Goal: Task Accomplishment & Management: Manage account settings

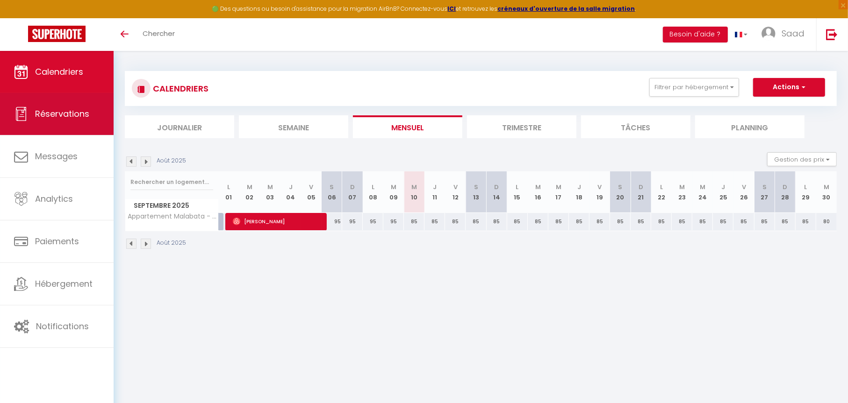
click at [85, 102] on link "Réservations" at bounding box center [57, 114] width 114 height 42
select select "not_cancelled"
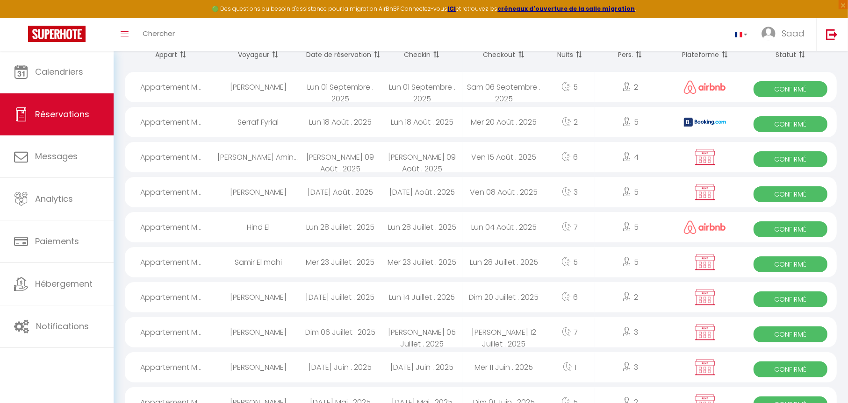
scroll to position [187, 0]
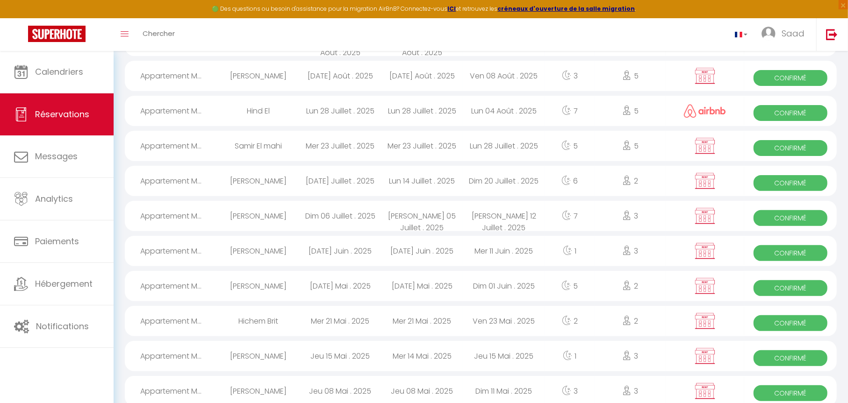
click at [464, 288] on div "Dim 01 Juin . 2025" at bounding box center [504, 286] width 82 height 30
select select "OK"
select select "KO"
select select "0"
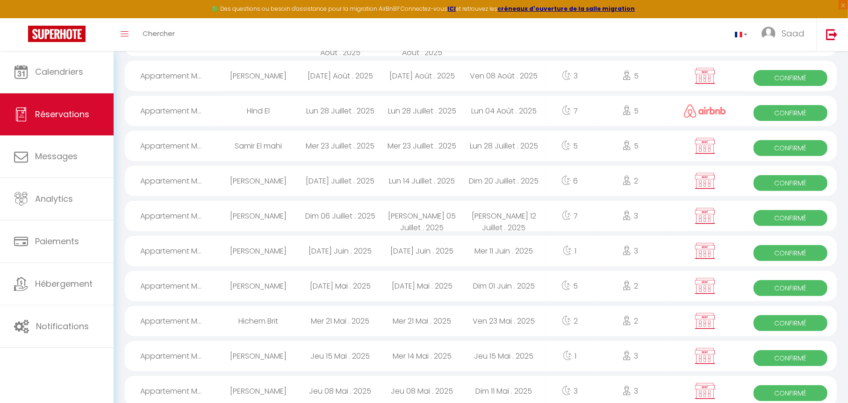
select select "1"
select select
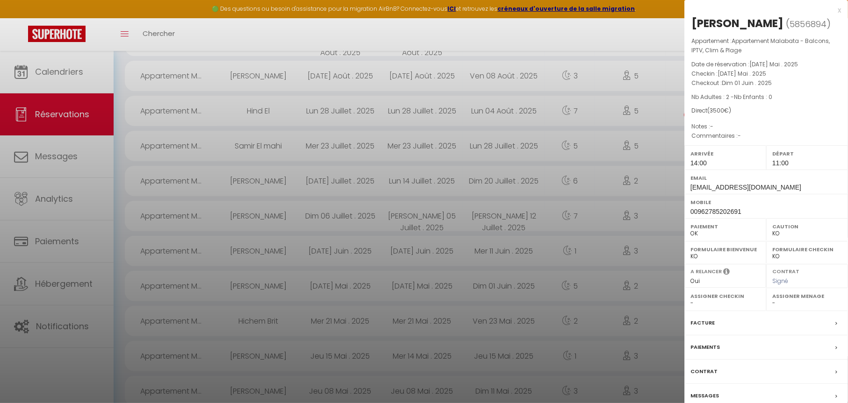
click at [719, 378] on div "Contrat" at bounding box center [766, 372] width 164 height 24
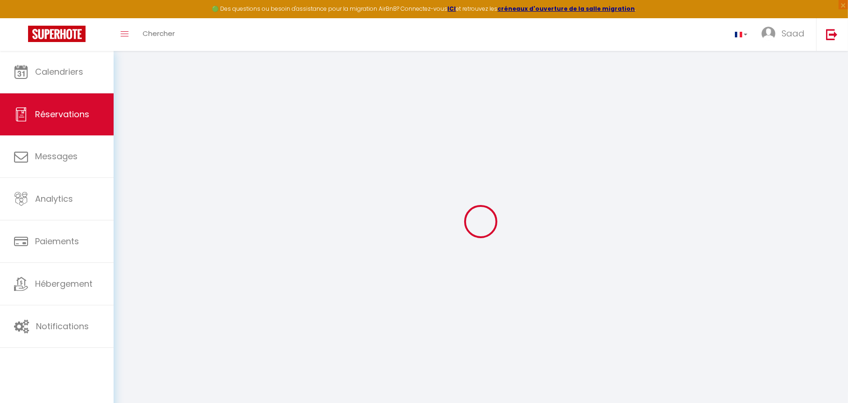
select select
checkbox input "false"
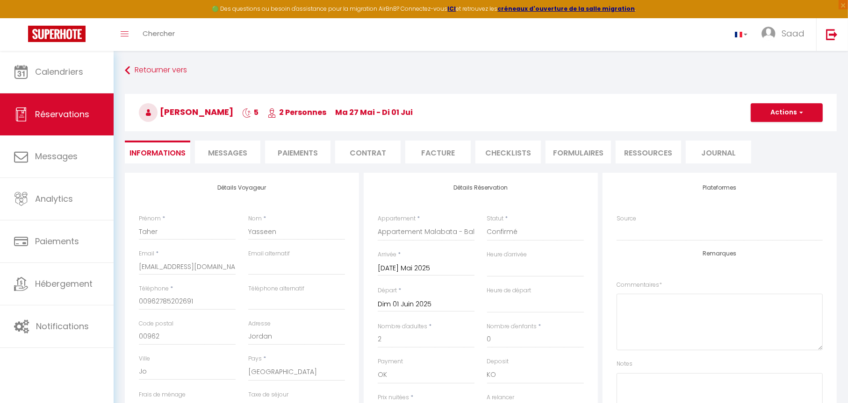
select select
checkbox input "false"
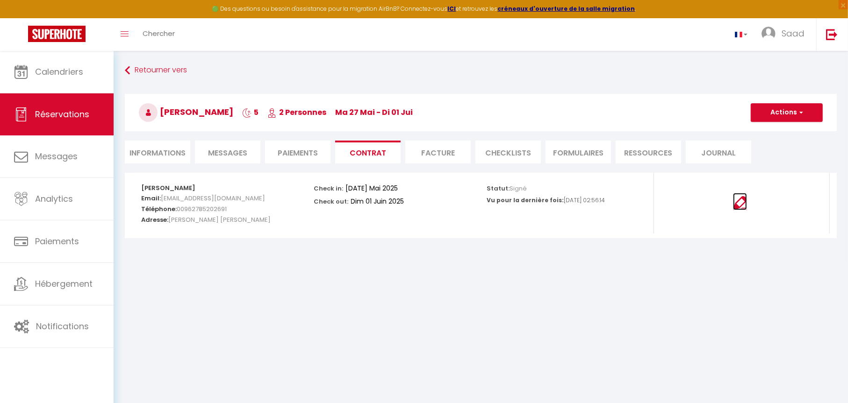
click at [741, 202] on img at bounding box center [740, 203] width 14 height 14
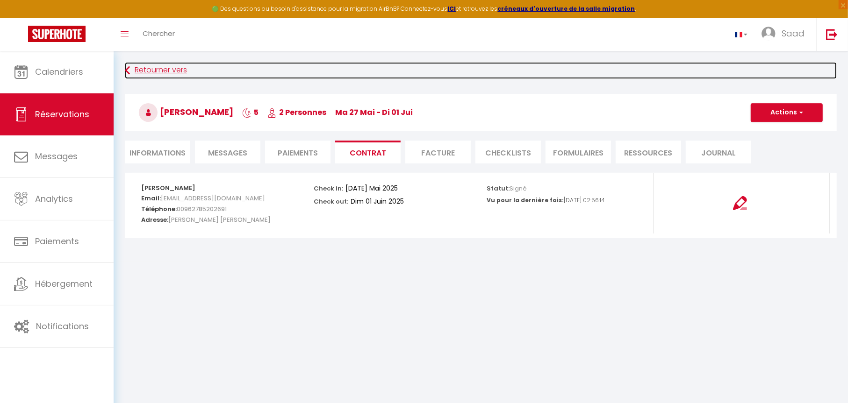
click at [149, 71] on link "Retourner vers" at bounding box center [481, 70] width 712 height 17
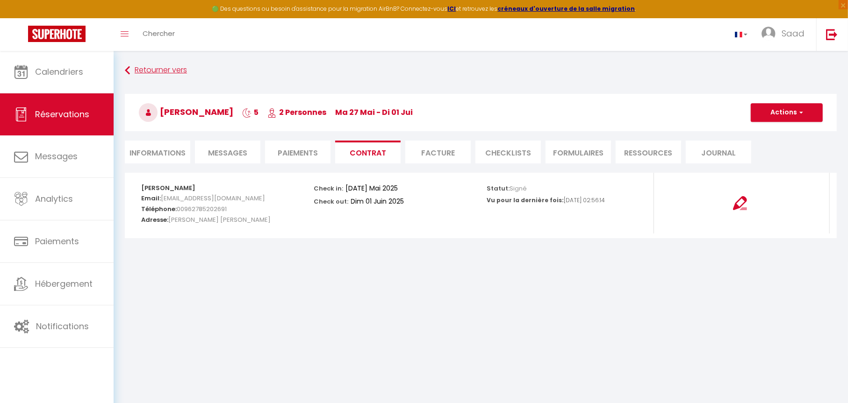
select select "not_cancelled"
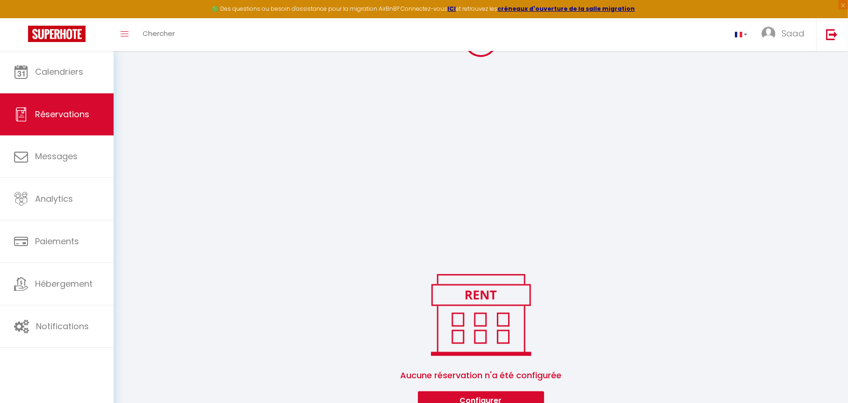
scroll to position [232, 0]
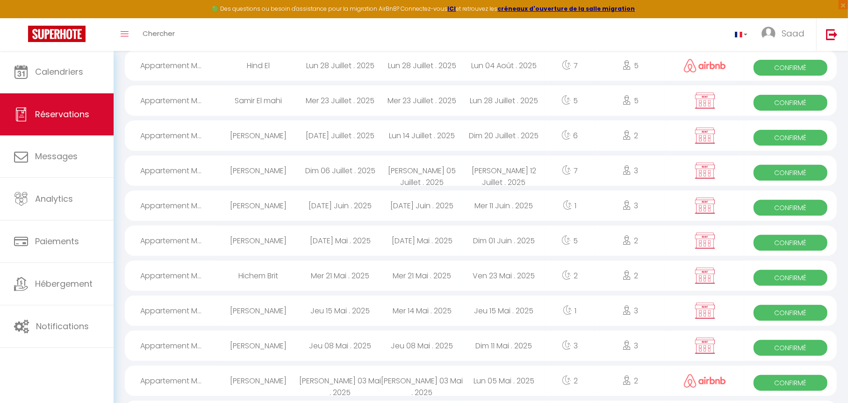
click at [366, 203] on div "Mar 10 Juin . 2025" at bounding box center [340, 206] width 82 height 30
select select "OK"
select select "KO"
select select "0"
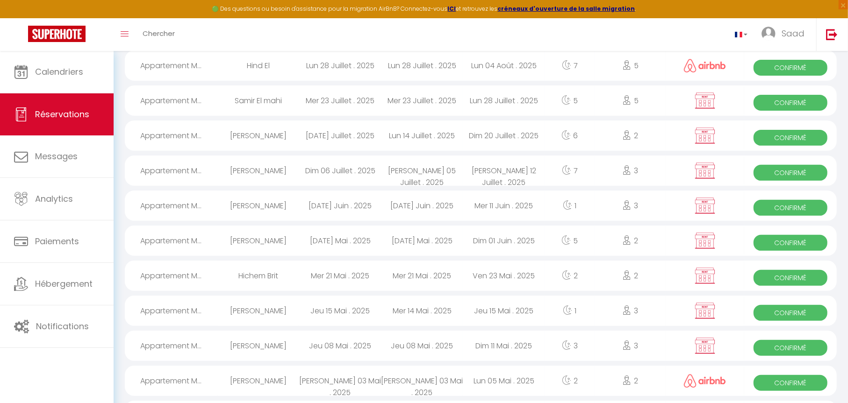
select select "1"
select select
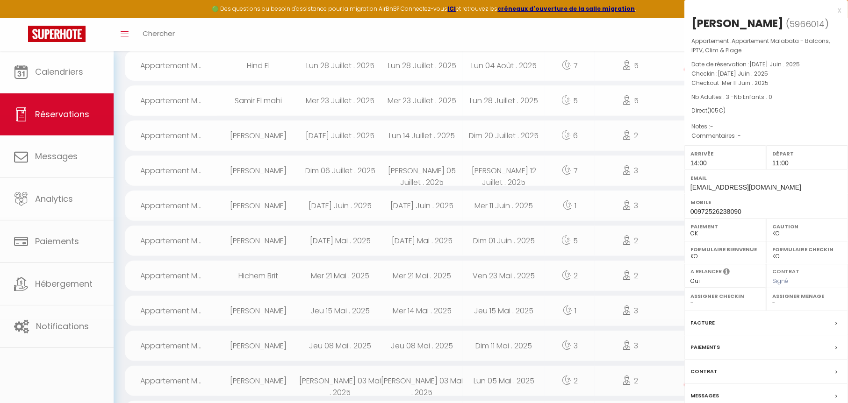
click at [366, 203] on div at bounding box center [424, 201] width 848 height 403
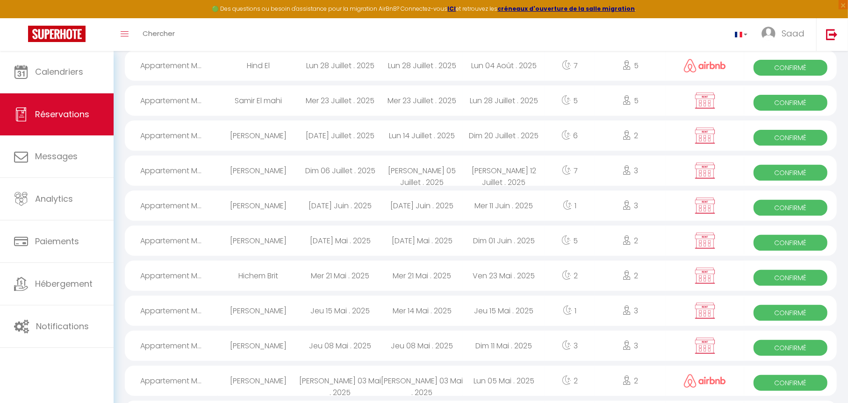
click at [374, 202] on div "Mar 10 Juin . 2025" at bounding box center [340, 206] width 82 height 30
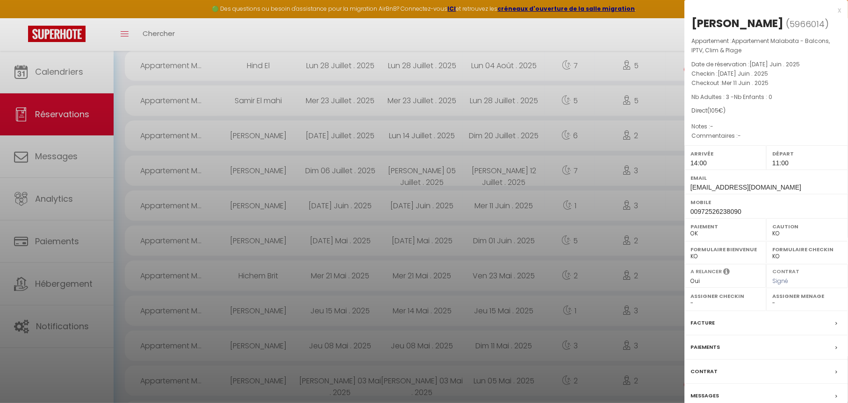
click at [758, 368] on div "Contrat" at bounding box center [766, 372] width 164 height 24
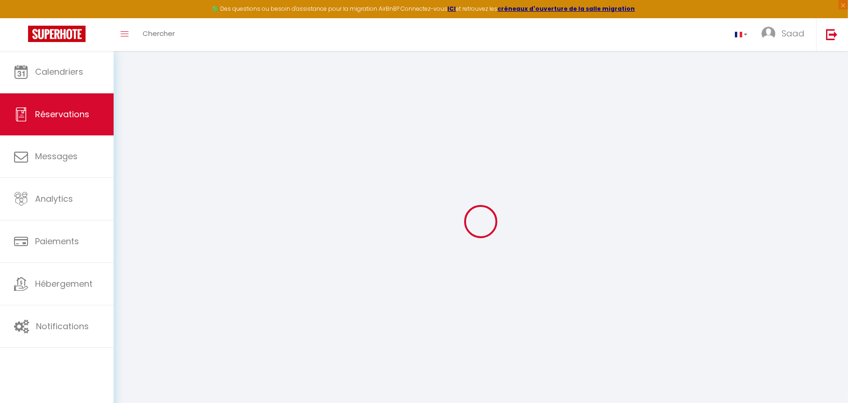
select select
checkbox input "false"
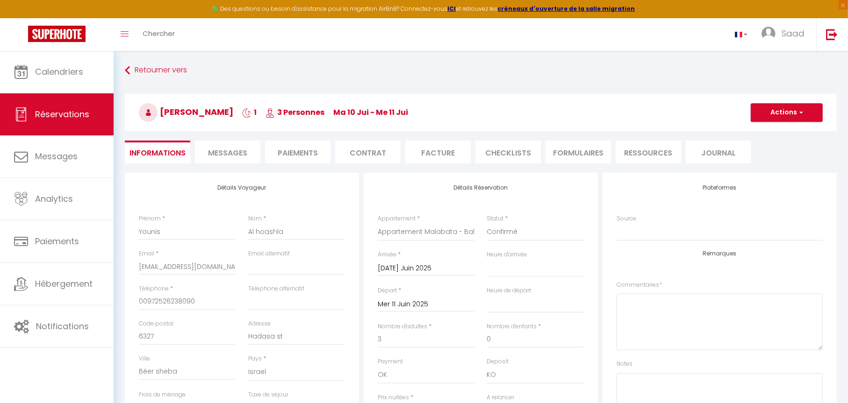
select select
checkbox input "false"
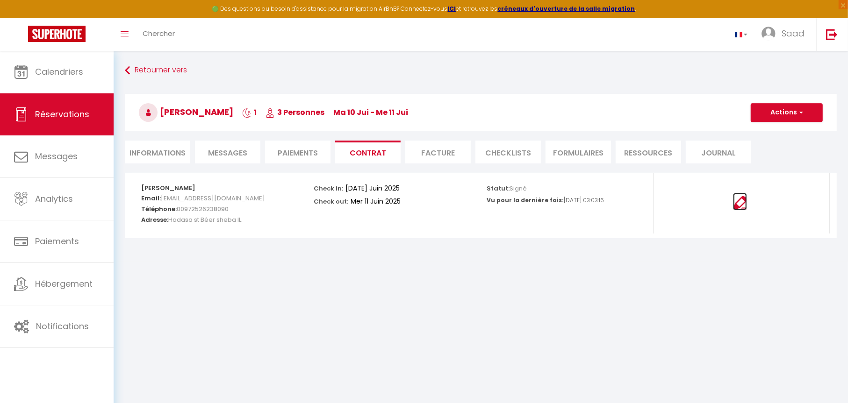
click at [741, 206] on img at bounding box center [740, 203] width 14 height 14
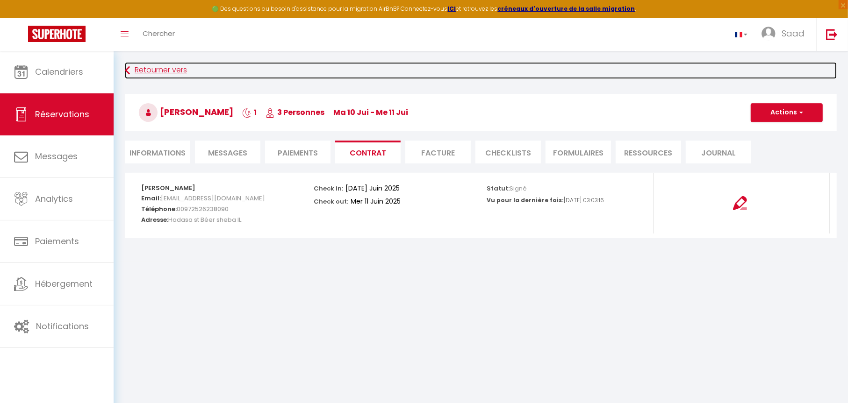
click at [170, 70] on link "Retourner vers" at bounding box center [481, 70] width 712 height 17
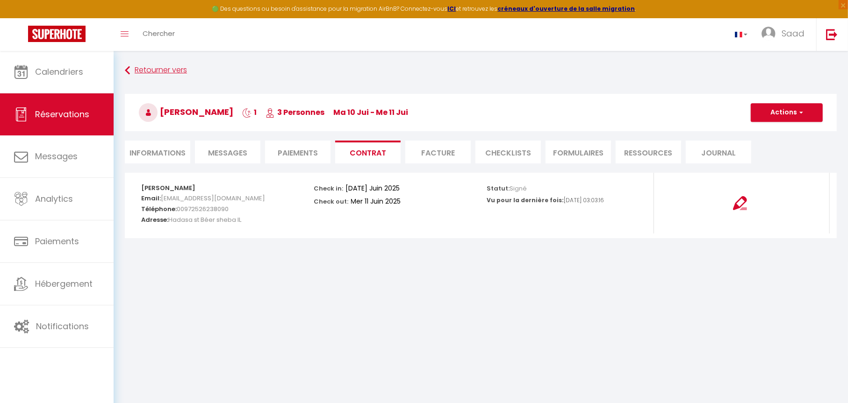
select select "not_cancelled"
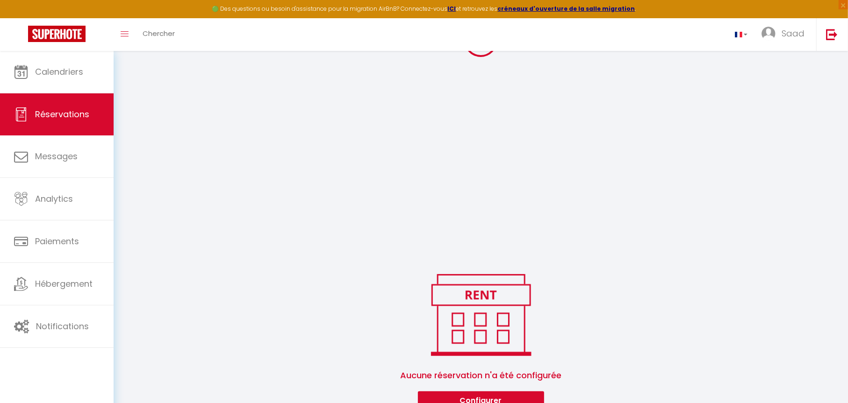
scroll to position [232, 0]
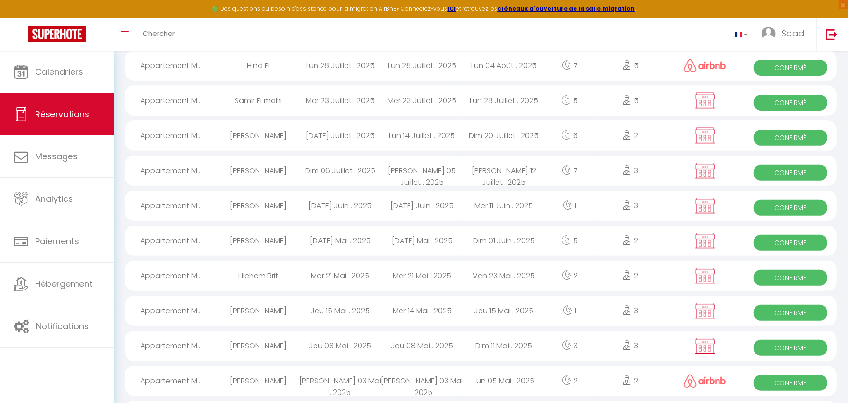
click at [804, 176] on span "Confirmé" at bounding box center [791, 173] width 74 height 16
select select "OK"
select select "KO"
select select "0"
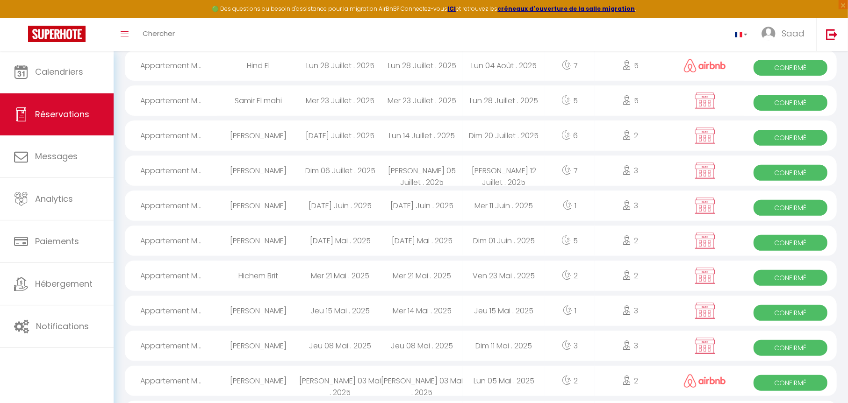
select select "1"
select select
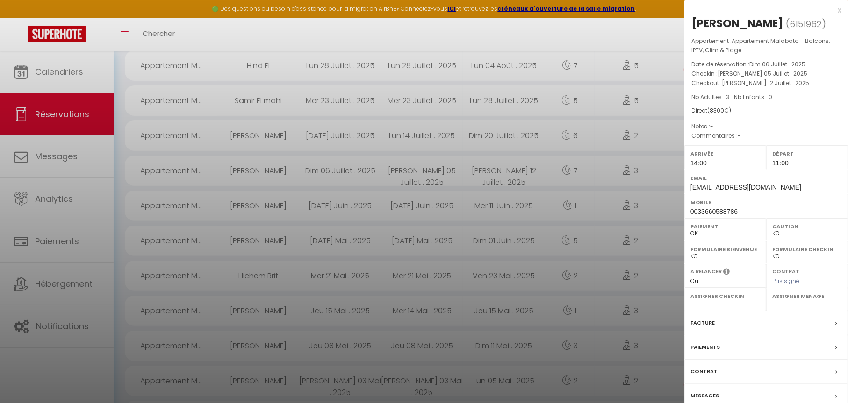
click at [740, 374] on div "Contrat" at bounding box center [766, 372] width 164 height 24
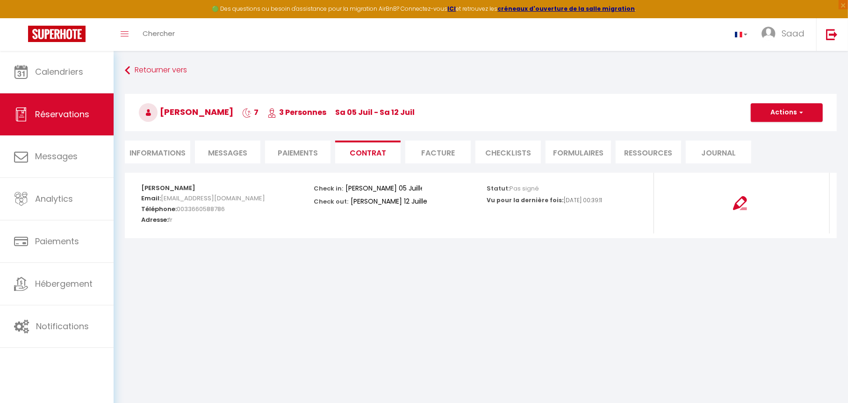
click at [543, 309] on body "🟢 Des questions ou besoin d'assistance pour la migration AirBnB? Connectez-vous…" at bounding box center [424, 252] width 848 height 403
click at [747, 200] on img at bounding box center [740, 203] width 14 height 14
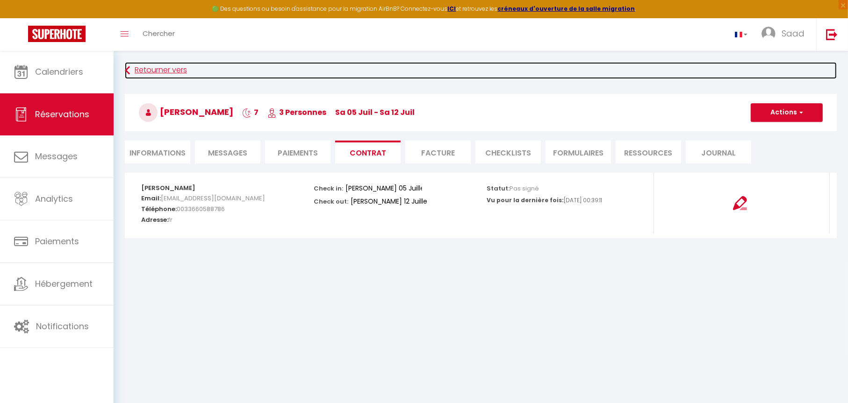
click at [176, 72] on link "Retourner vers" at bounding box center [481, 70] width 712 height 17
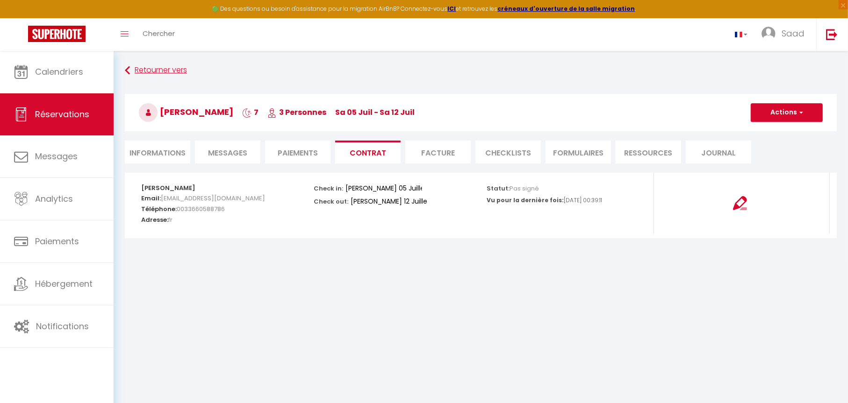
scroll to position [181, 0]
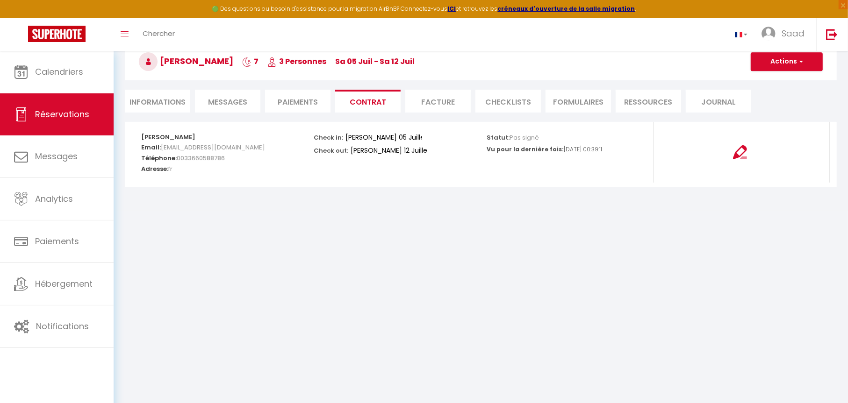
select select "not_cancelled"
select select
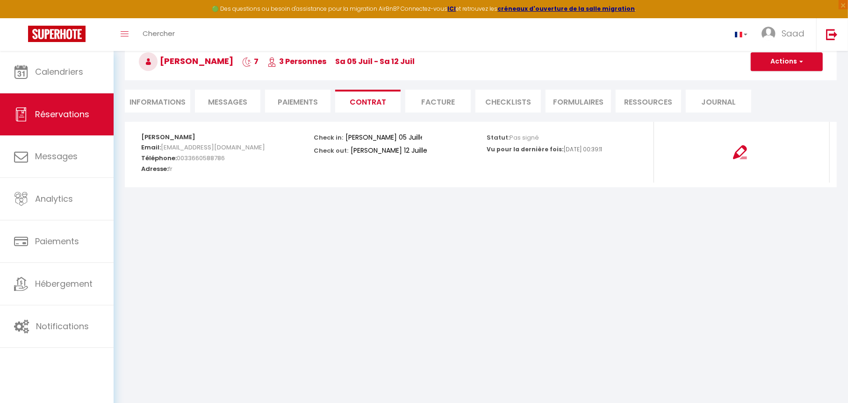
select select
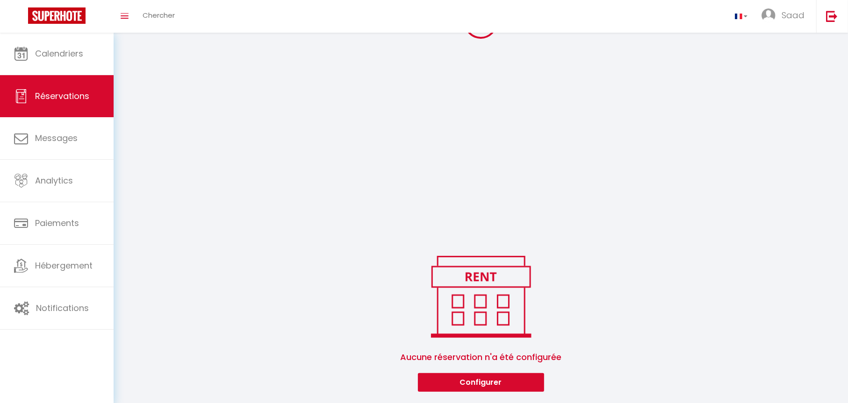
select select
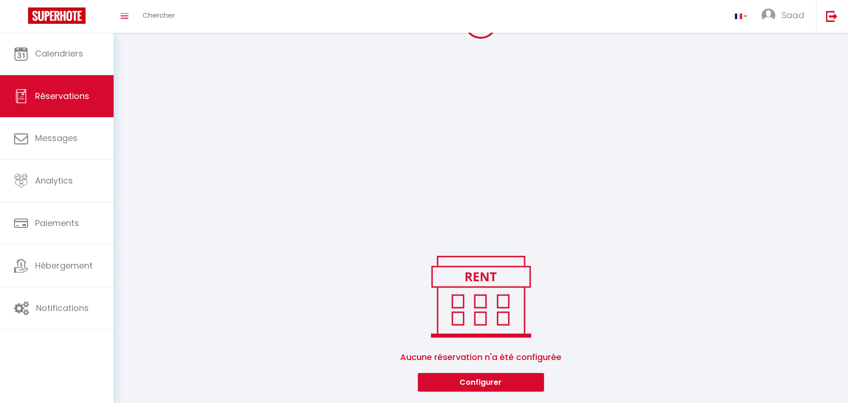
select select
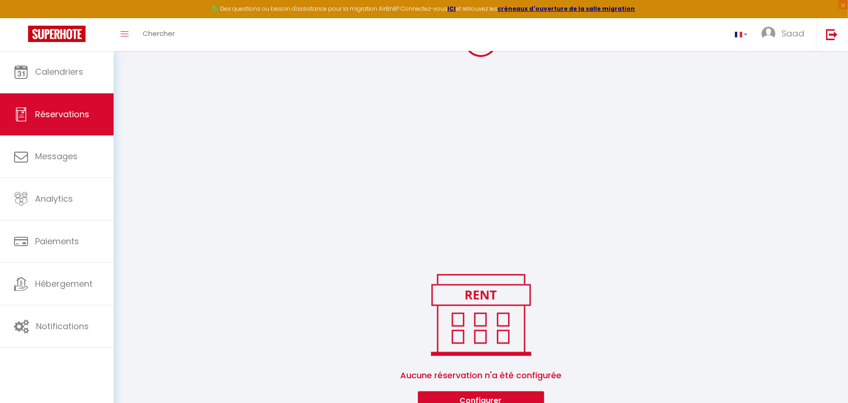
select select
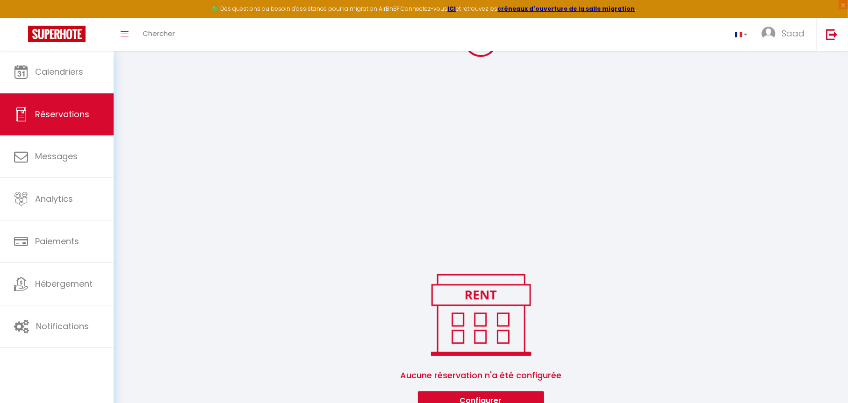
select select
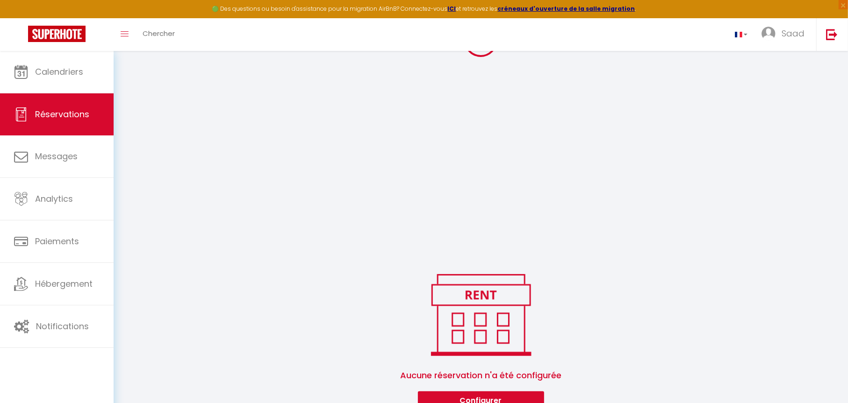
select select
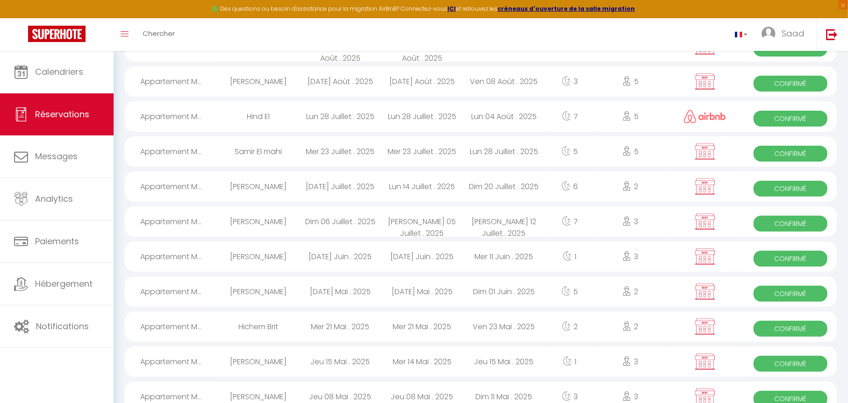
scroll to position [232, 0]
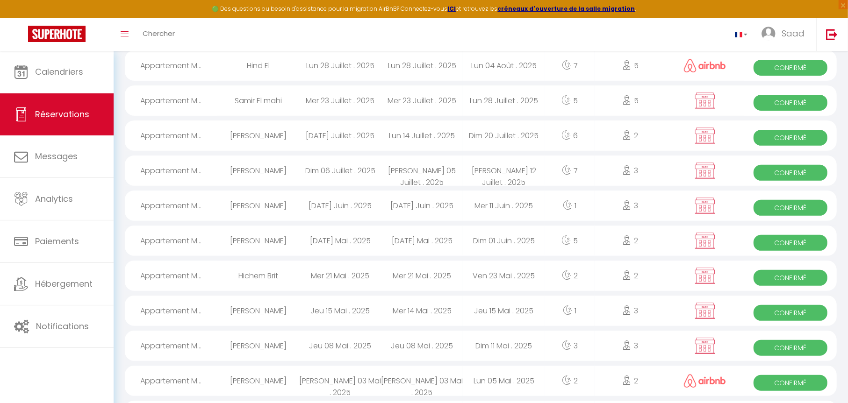
click at [803, 133] on span "Confirmé" at bounding box center [791, 138] width 74 height 16
select select "OK"
select select "KO"
select select "0"
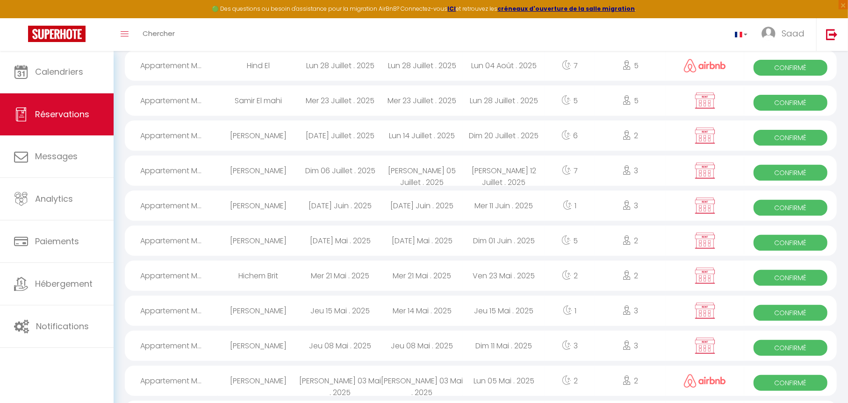
select select "1"
select select
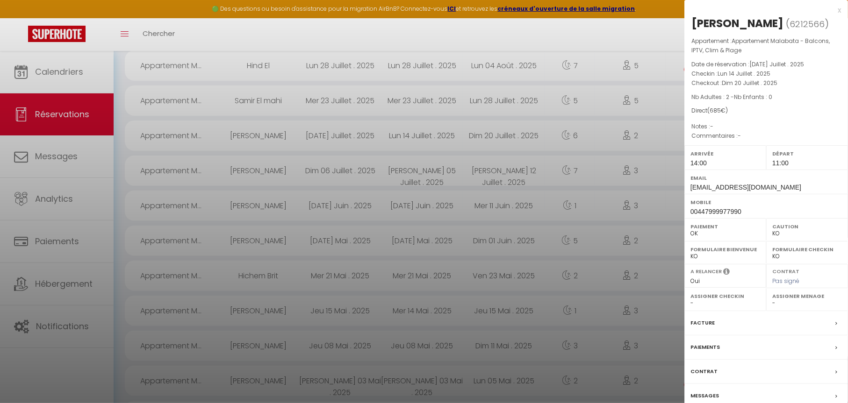
click at [756, 367] on div "Contrat" at bounding box center [766, 372] width 164 height 24
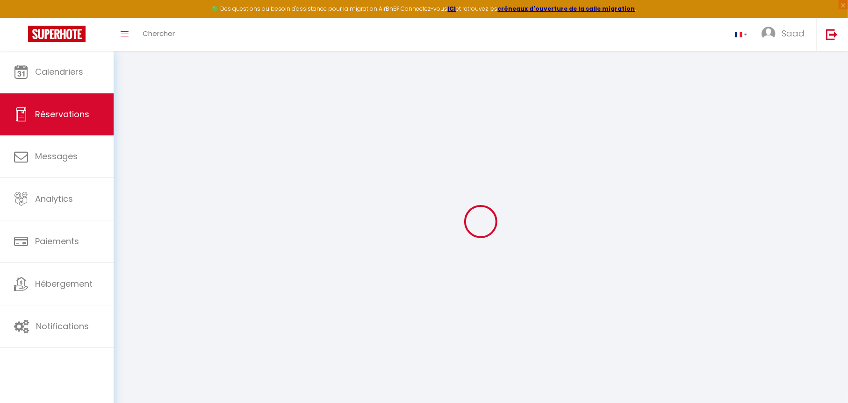
select select
checkbox input "false"
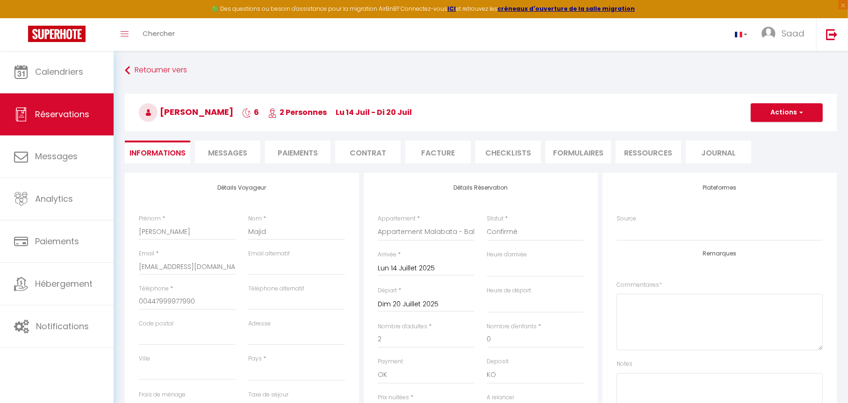
select select
checkbox input "false"
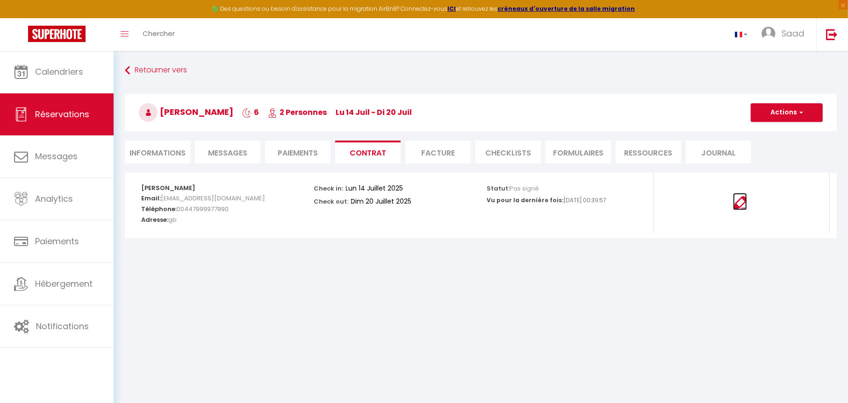
click at [737, 205] on img at bounding box center [740, 203] width 14 height 14
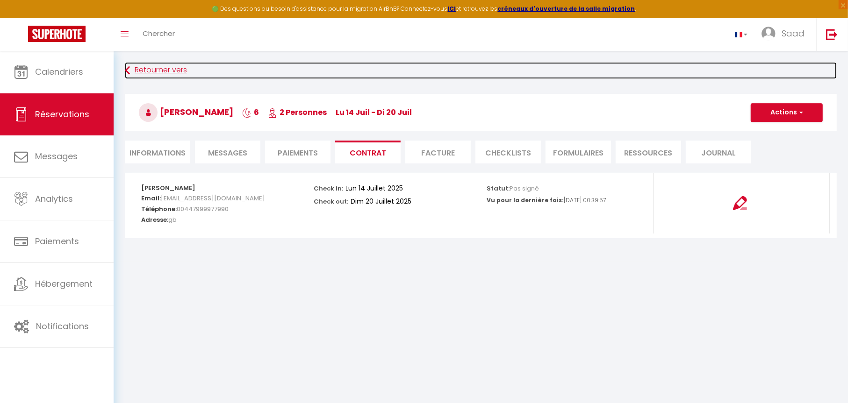
click at [150, 71] on link "Retourner vers" at bounding box center [481, 70] width 712 height 17
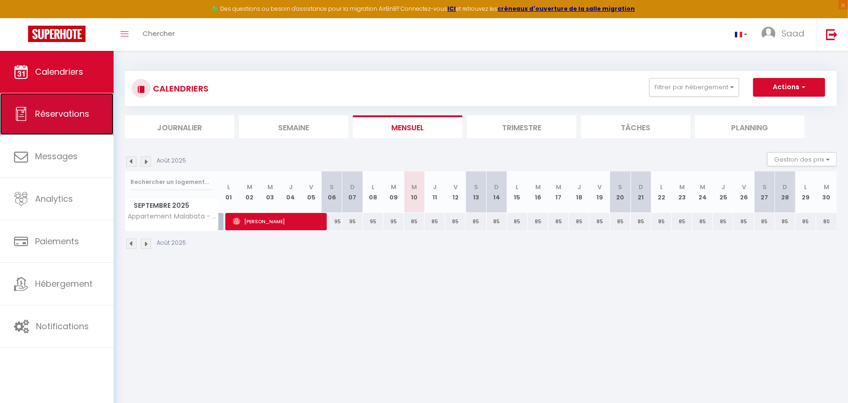
click at [39, 111] on span "Réservations" at bounding box center [62, 114] width 54 height 12
select select "not_cancelled"
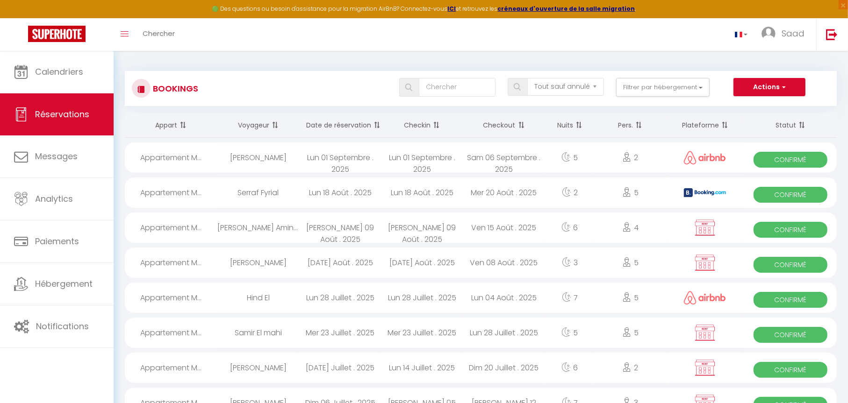
click at [812, 332] on span "Confirmé" at bounding box center [791, 335] width 74 height 16
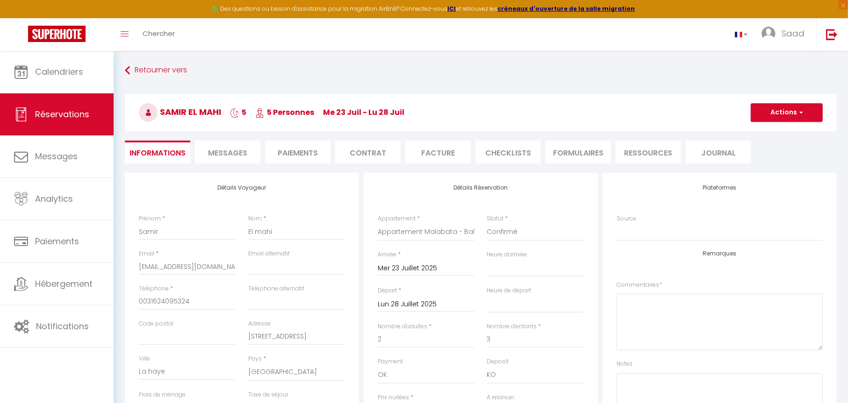
select select
checkbox input "false"
select select
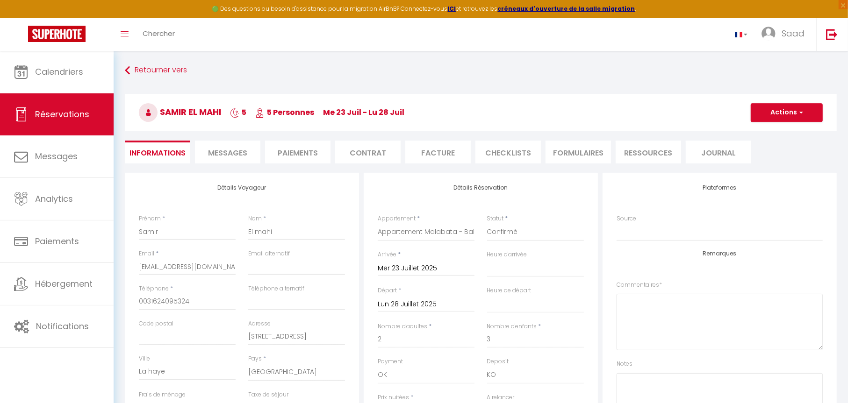
checkbox input "false"
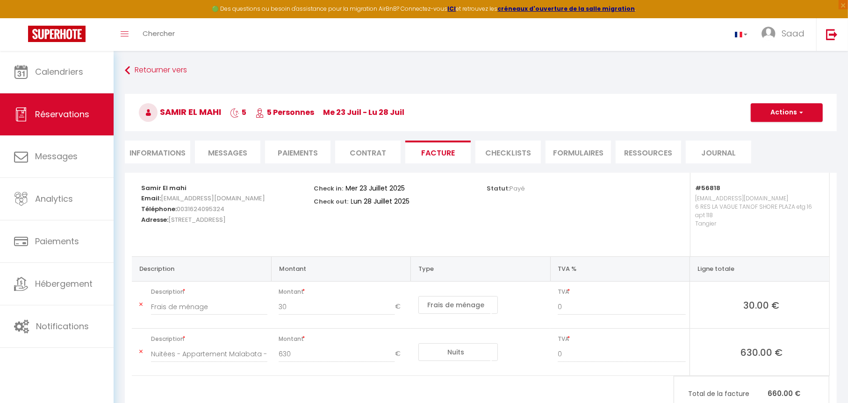
click at [370, 153] on li "Contrat" at bounding box center [367, 152] width 65 height 23
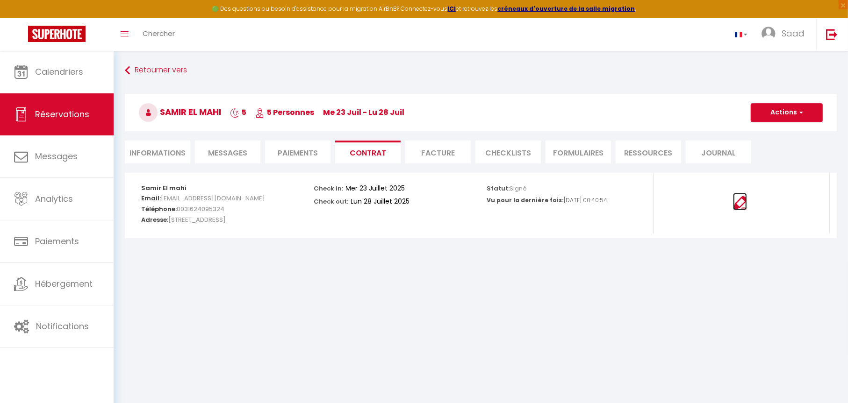
click at [744, 203] on img at bounding box center [740, 203] width 14 height 14
click at [432, 147] on li "Facture" at bounding box center [437, 152] width 65 height 23
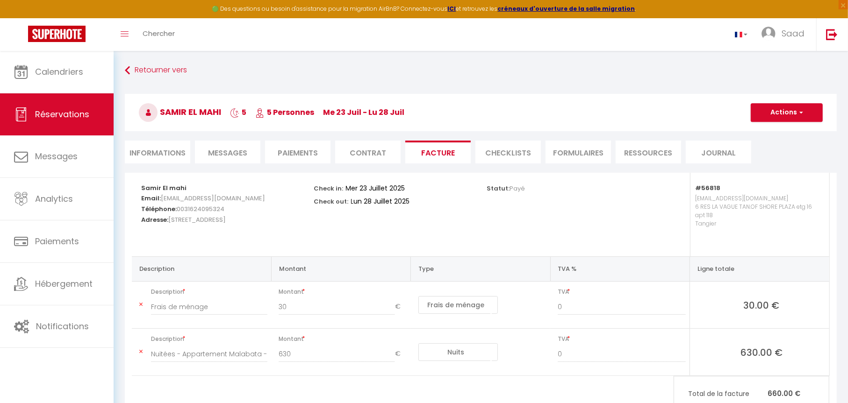
click at [510, 222] on div "Statut: Payé" at bounding box center [567, 215] width 173 height 84
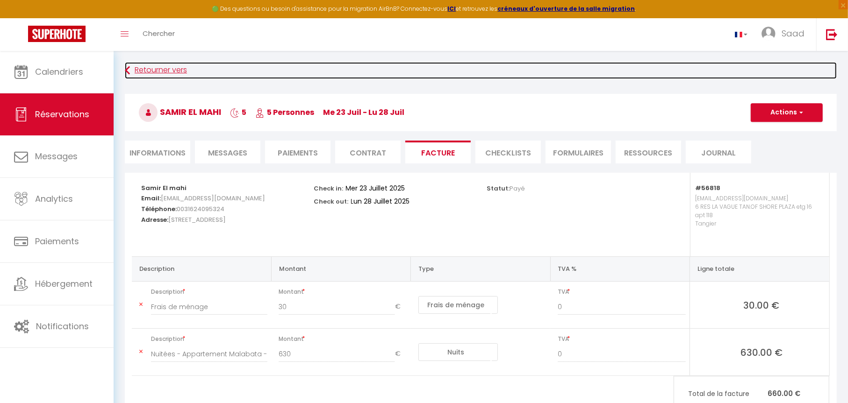
click at [155, 69] on link "Retourner vers" at bounding box center [481, 70] width 712 height 17
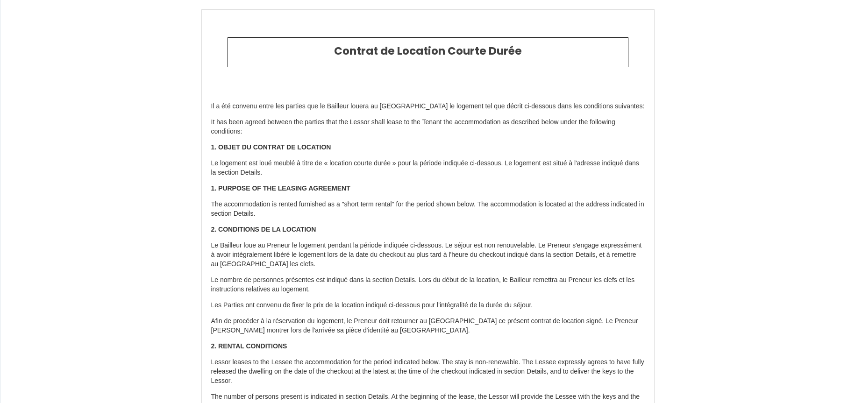
select select "[PERSON_NAME]"
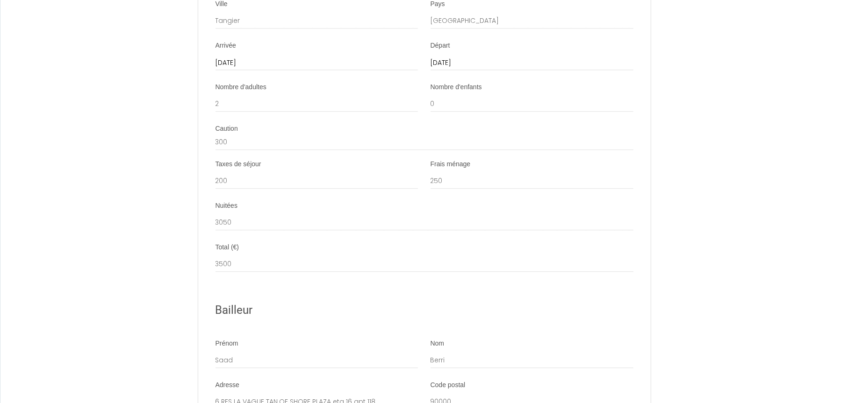
scroll to position [2010, 0]
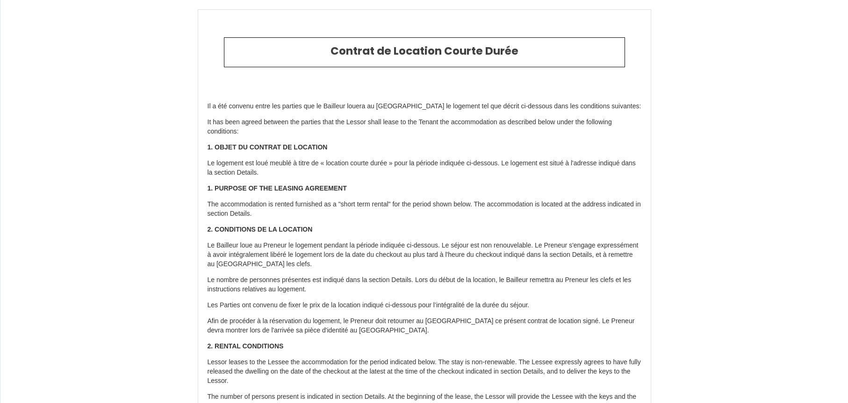
select select "IL"
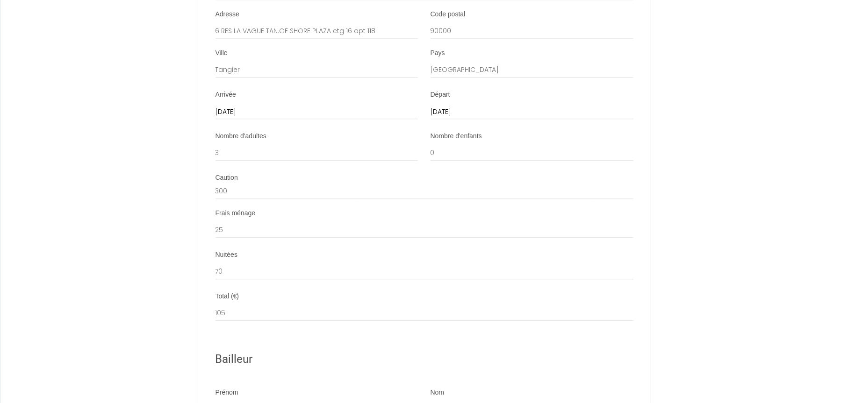
scroll to position [2010, 0]
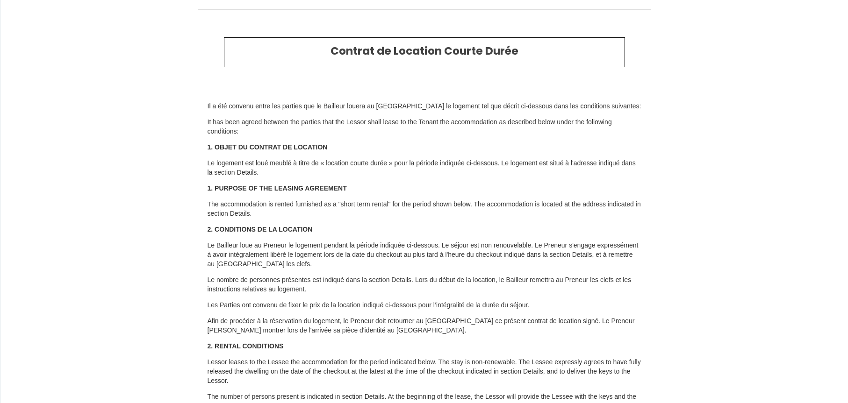
select select
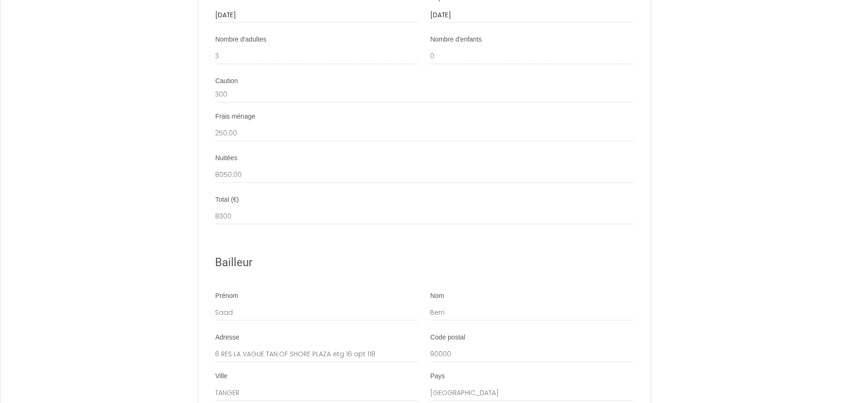
scroll to position [2057, 0]
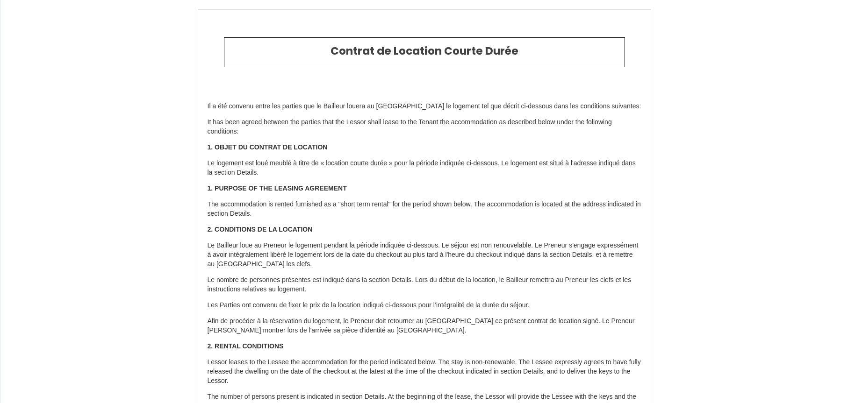
select select
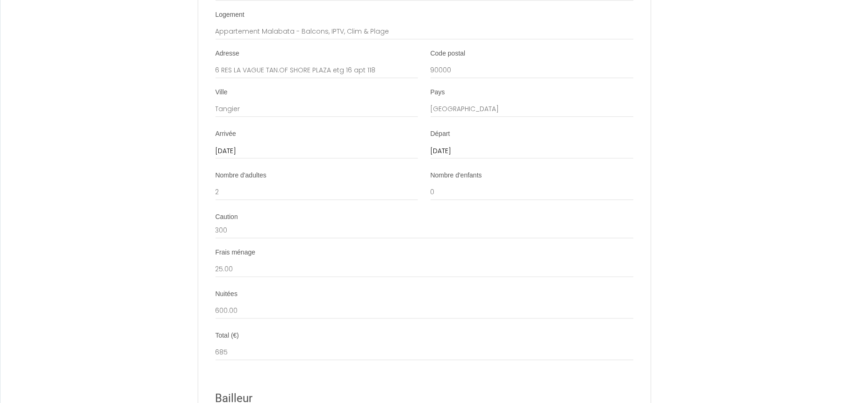
scroll to position [2010, 0]
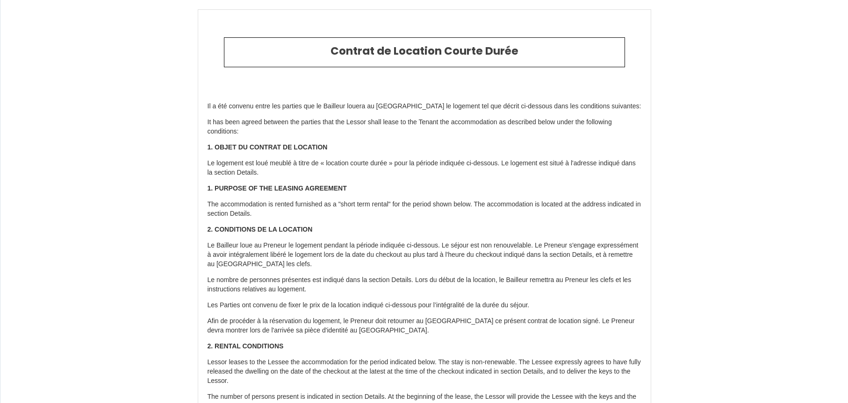
select select "NL"
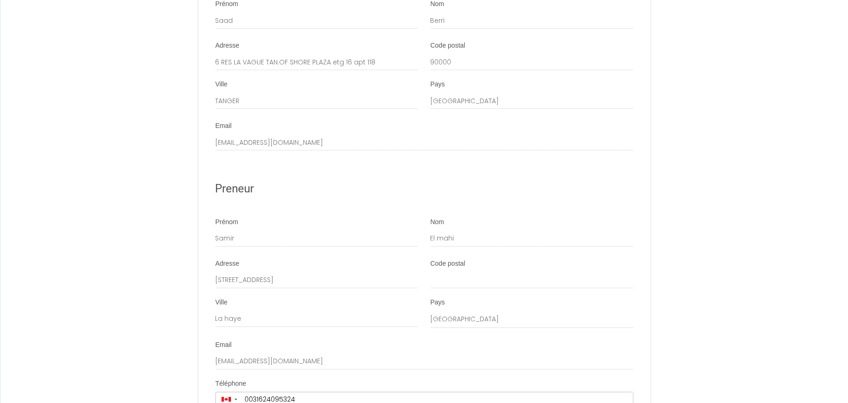
scroll to position [2384, 0]
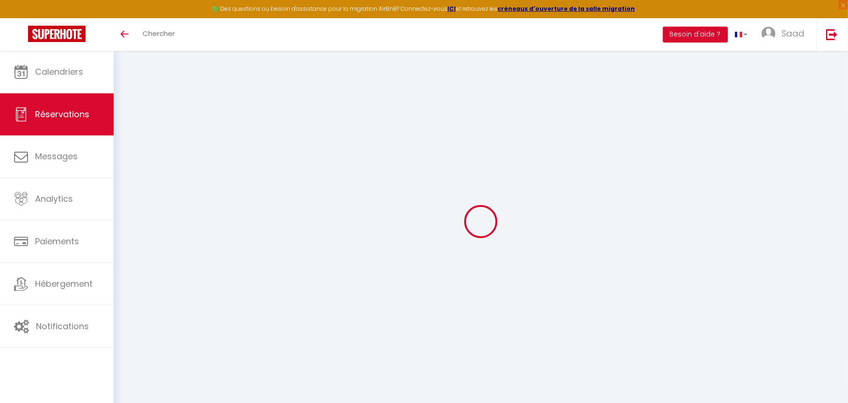
select select
checkbox input "false"
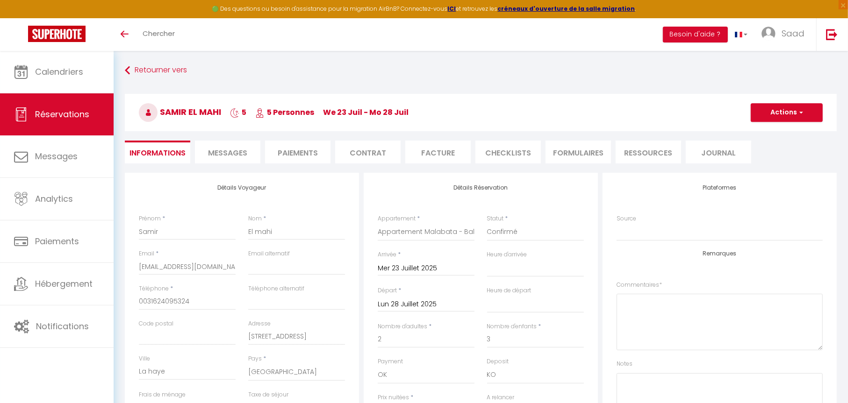
select select
checkbox input "false"
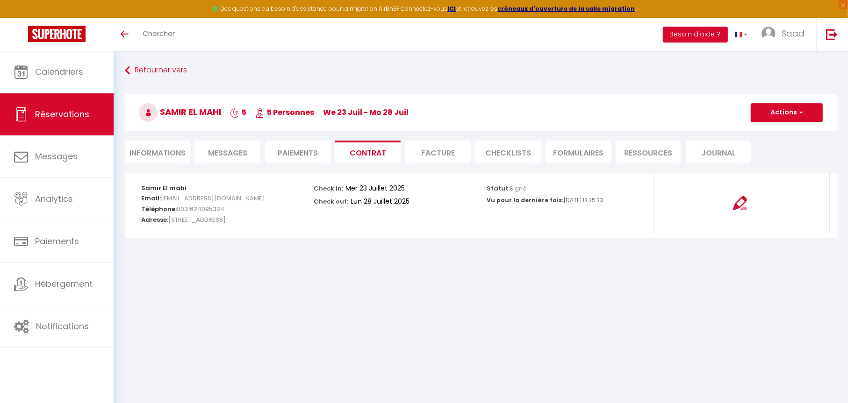
click at [249, 309] on body "🟢 Des questions ou besoin d'assistance pour la migration AirBnB? Connectez-vous…" at bounding box center [424, 252] width 848 height 403
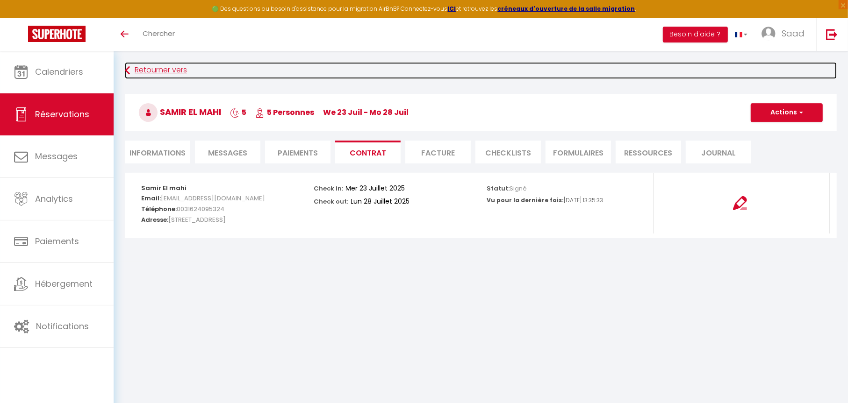
click at [148, 66] on link "Retourner vers" at bounding box center [481, 70] width 712 height 17
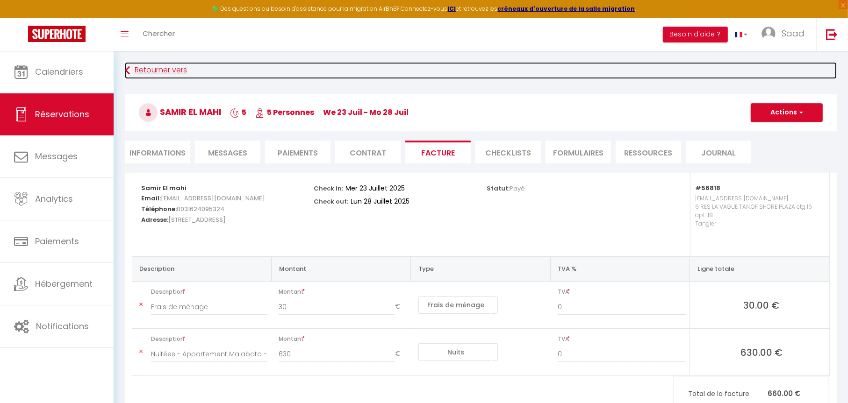
click at [166, 71] on link "Retourner vers" at bounding box center [481, 70] width 712 height 17
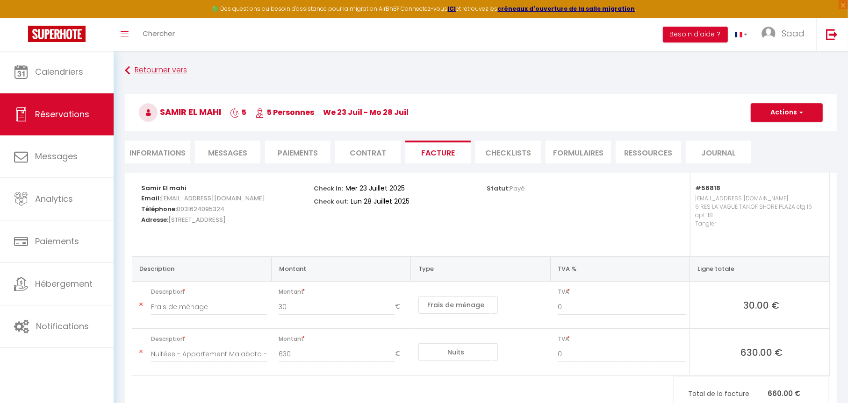
select select "not_cancelled"
select select
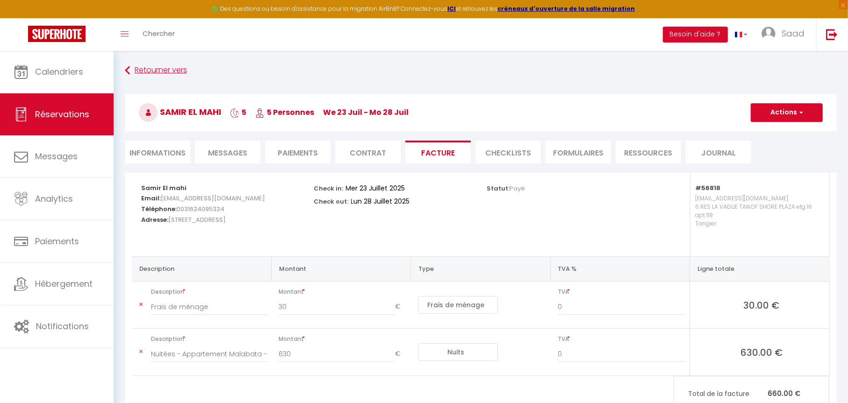
select select
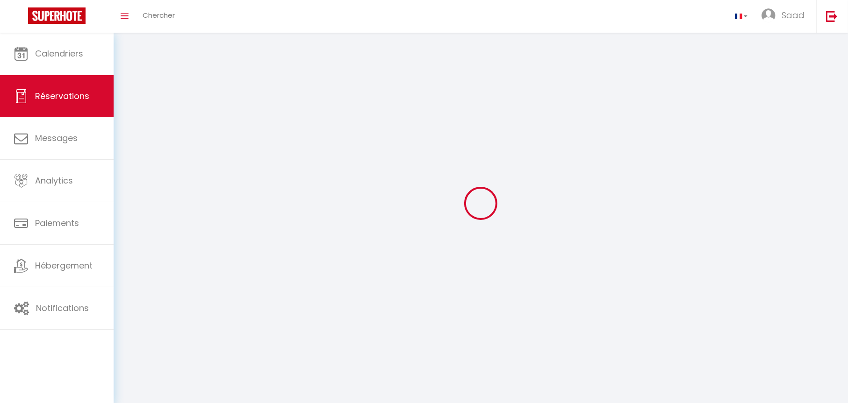
select select
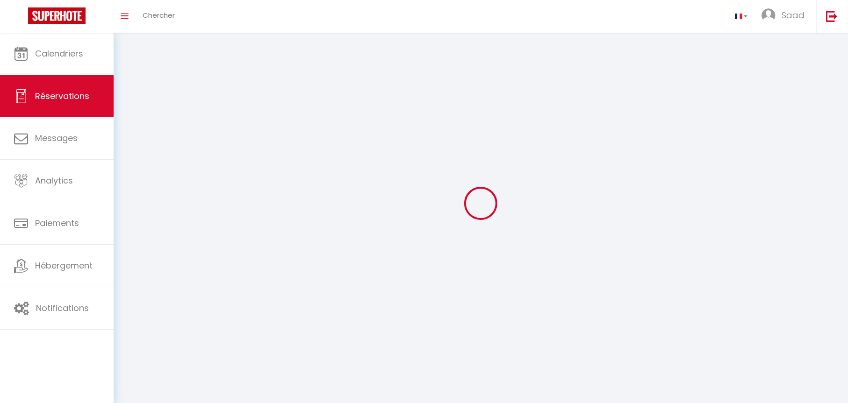
select select
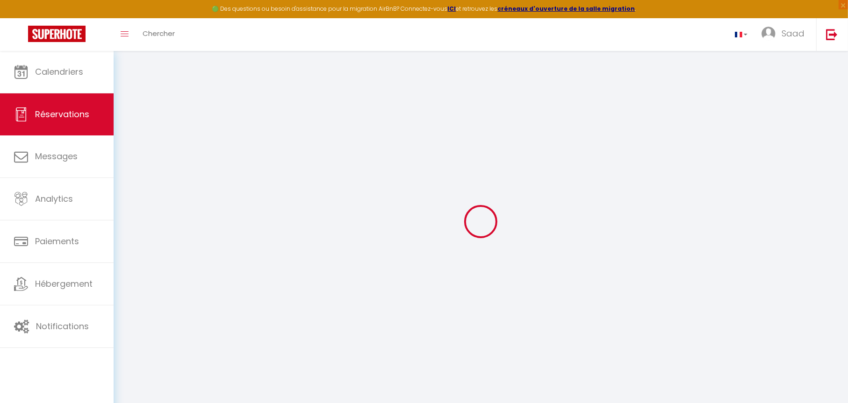
select select
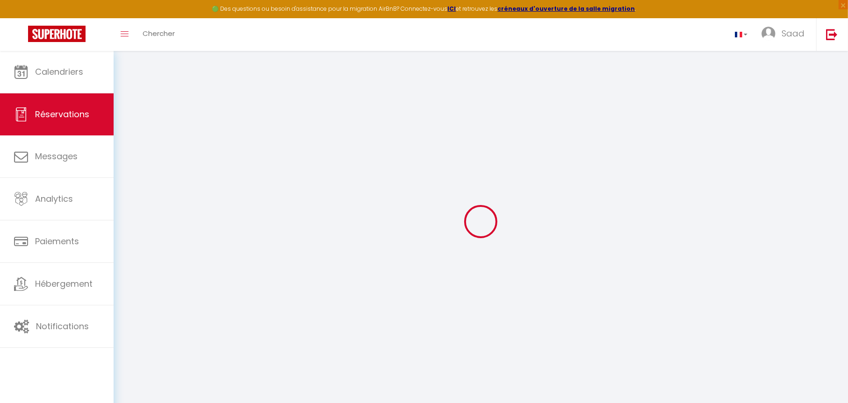
select select
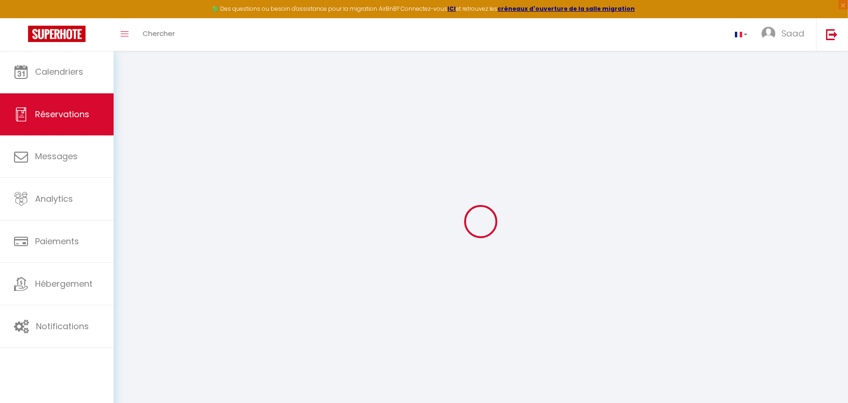
select select
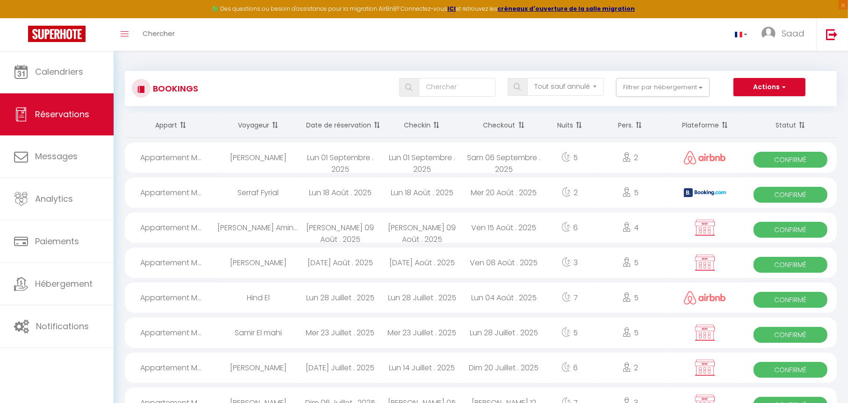
click at [318, 294] on div "Lun 28 Juillet . 2025" at bounding box center [340, 298] width 82 height 30
select select "OK"
select select "1"
select select "0"
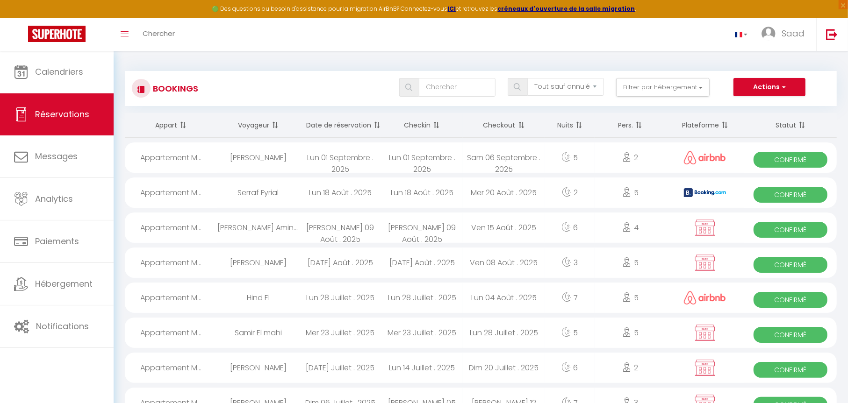
select select "1"
select select
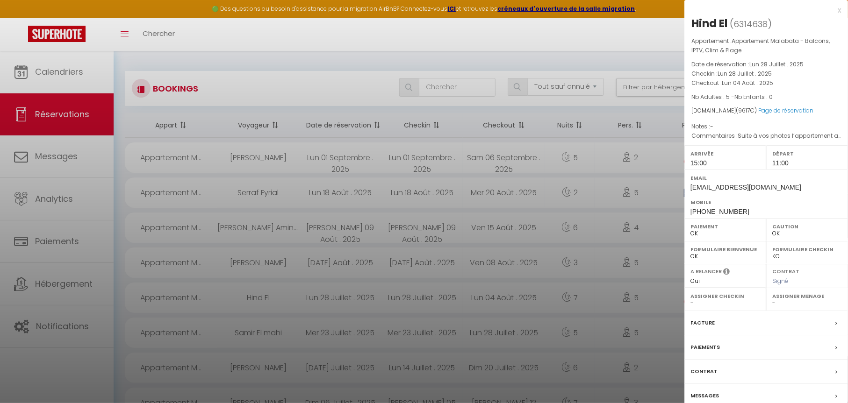
click at [718, 365] on div "Contrat" at bounding box center [766, 372] width 164 height 24
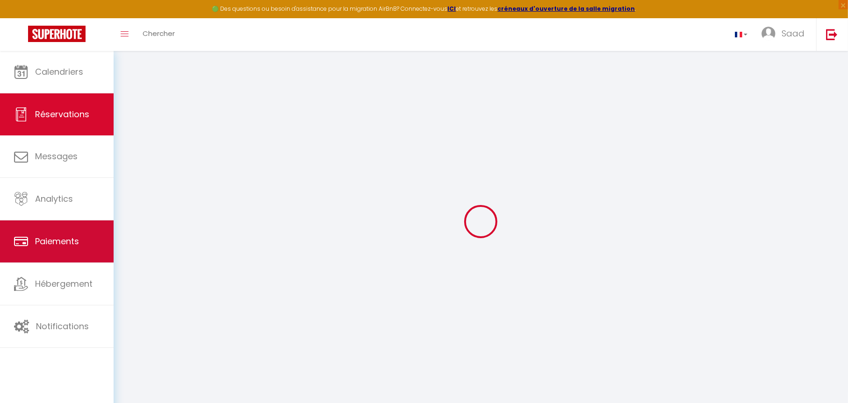
type input "Hind"
type input "El"
type input "gik247sbixyyt09plyh3kfn76ysk@reply.superhote.com"
type input "cherifahind@hotmail.ch"
type input "+41 76 679 60 03"
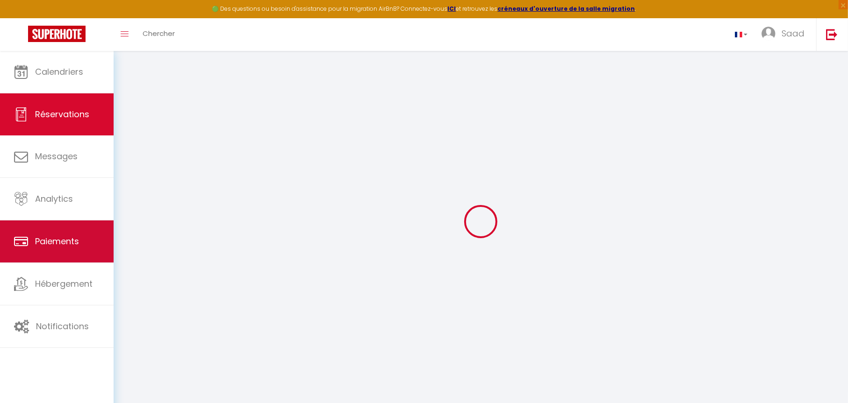
type input "+41766796003"
type input "1219"
type input "Genève"
select select "CH"
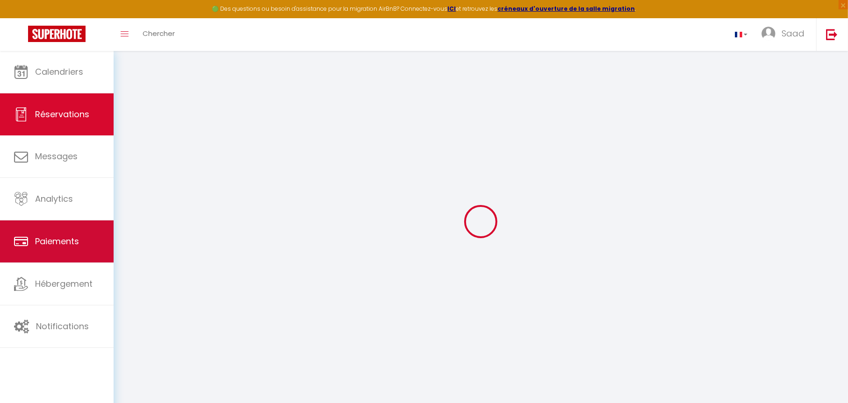
type input "288.51"
select select "56818"
select select "1"
select select
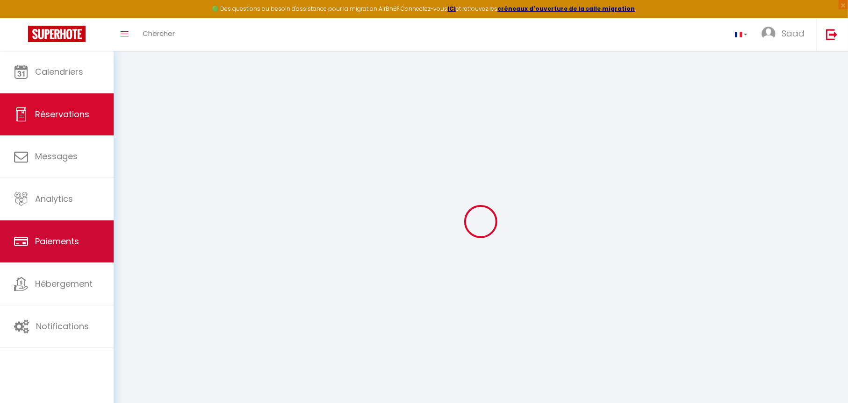
type input "5"
select select "12"
select select
type input "9367"
checkbox input "false"
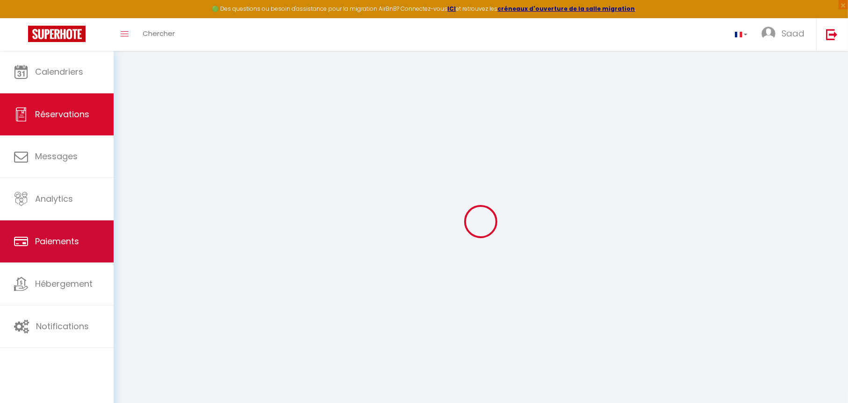
select select "1"
type input "25"
type input "0"
select select
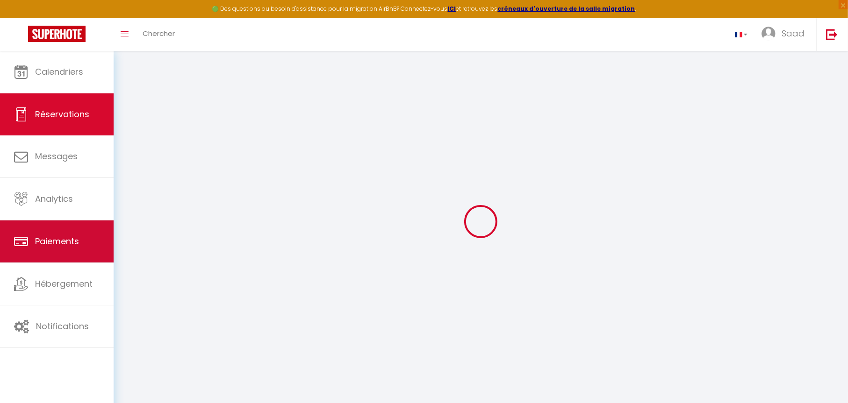
select select
select select "15"
checkbox input "false"
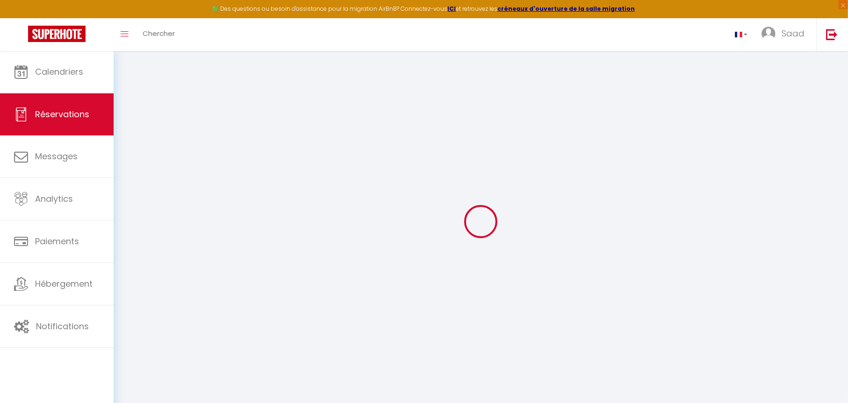
select select
checkbox input "false"
select select
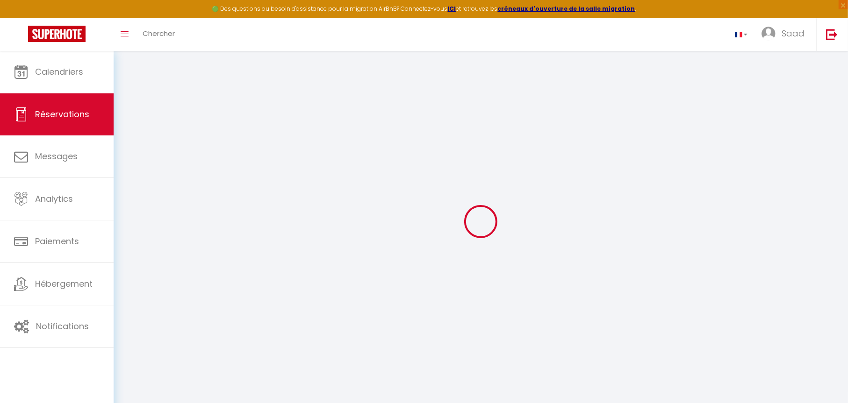
checkbox input "false"
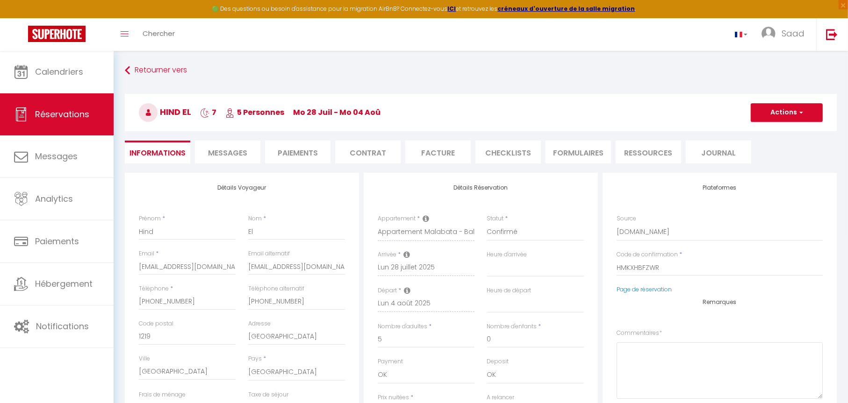
select select
checkbox input "false"
type textarea "Suite à vos photos l’appartement a l’air bien propre et c’est très important po…"
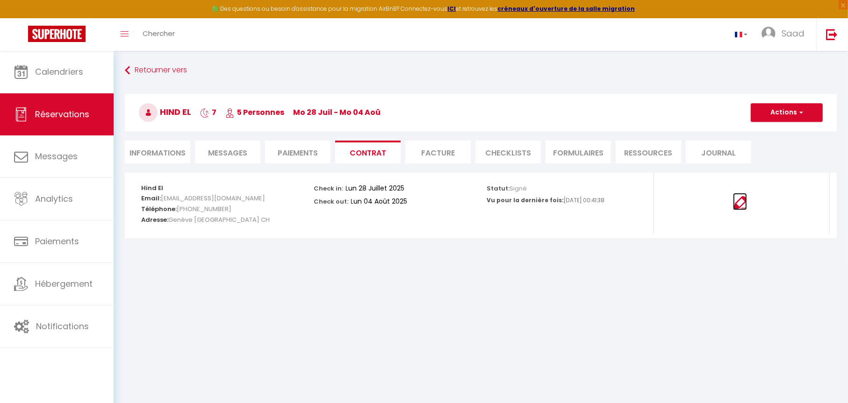
click at [737, 207] on img at bounding box center [740, 203] width 14 height 14
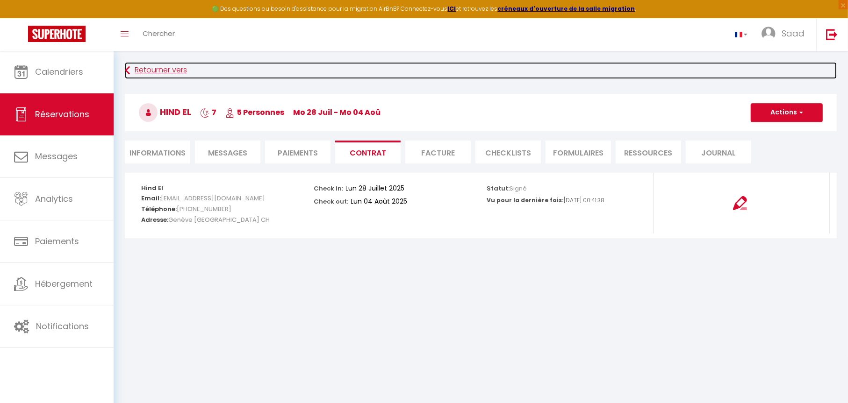
click at [148, 64] on link "Retourner vers" at bounding box center [481, 70] width 712 height 17
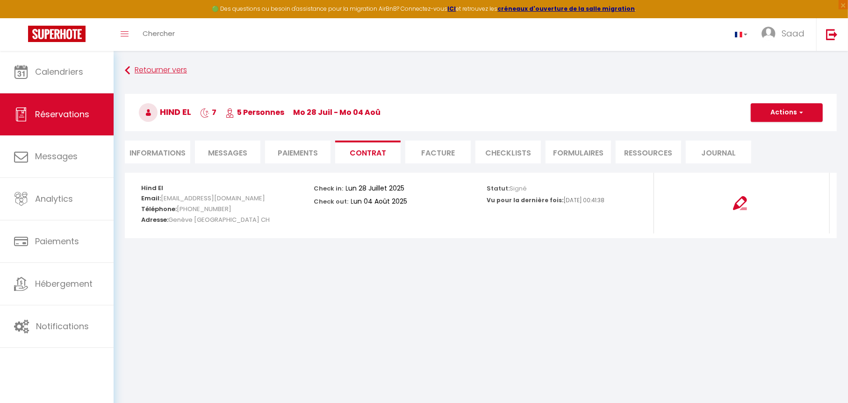
select select "not_cancelled"
select select
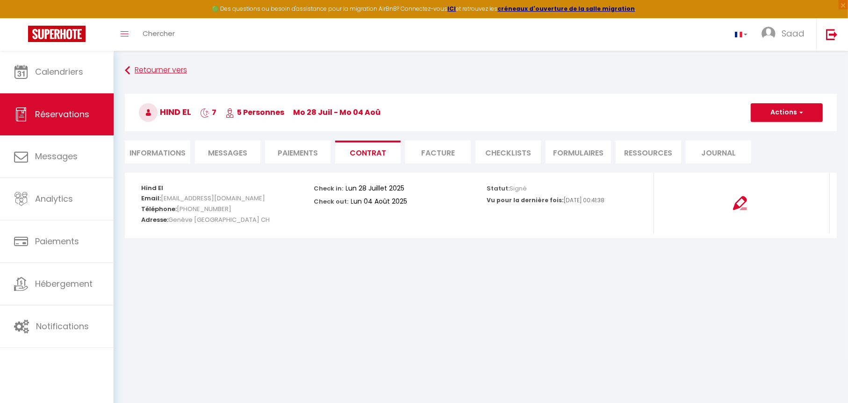
select select
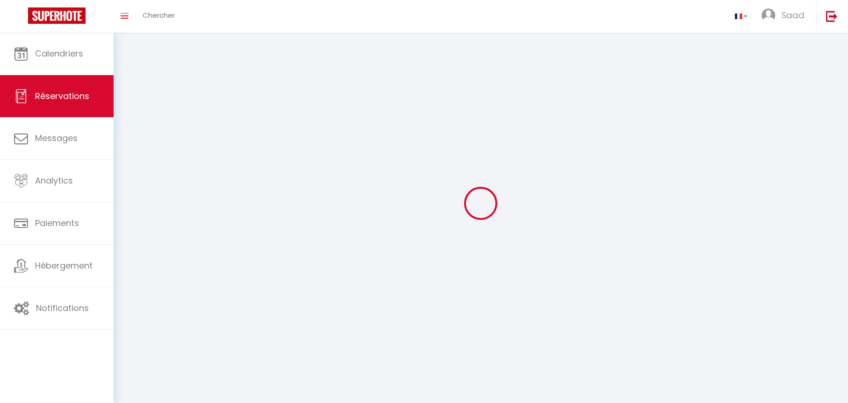
select select
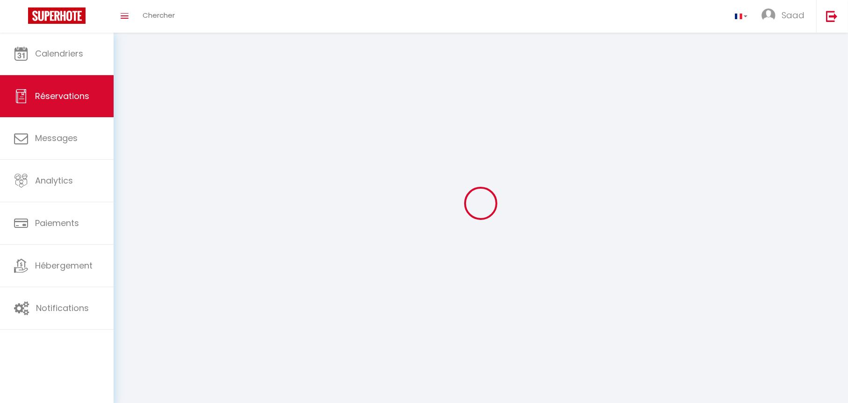
select select
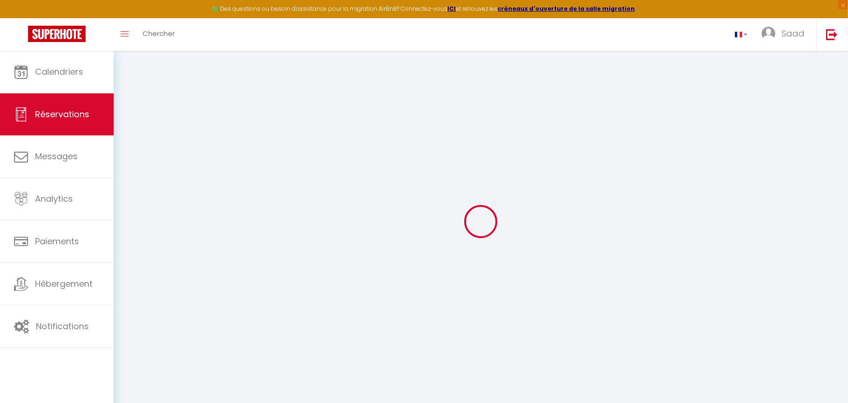
select select
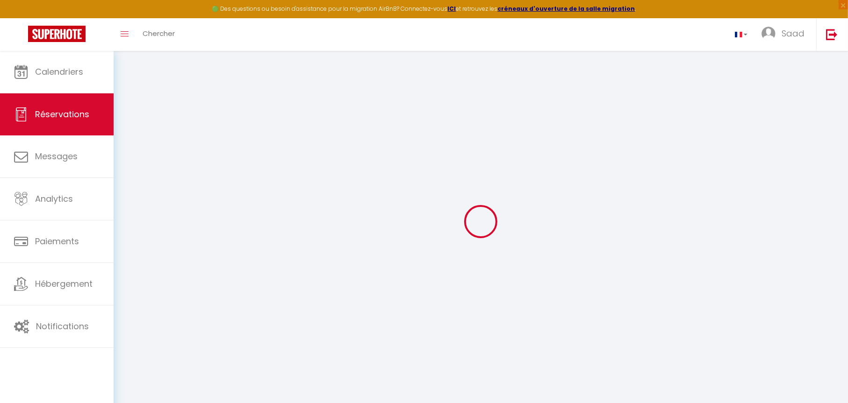
select select
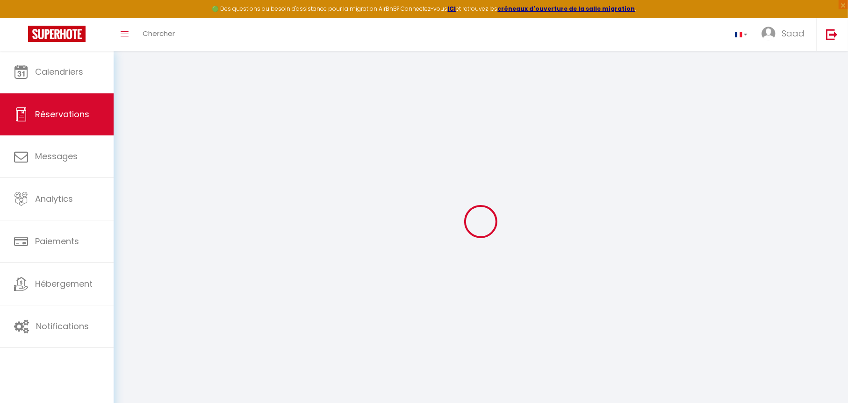
select select
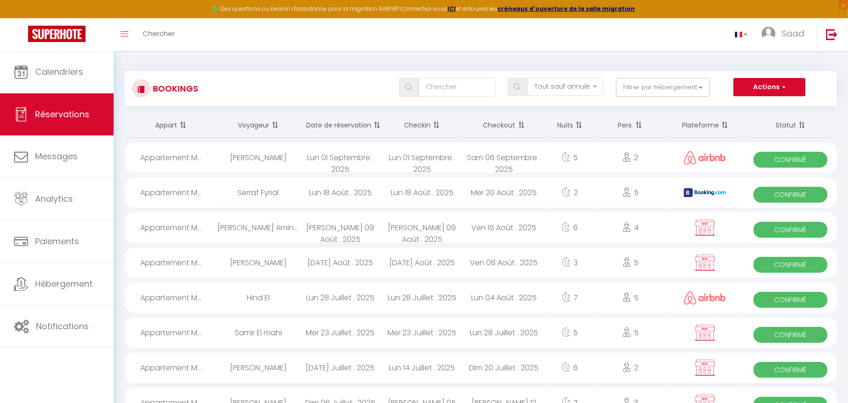
click at [387, 258] on div "Mar 05 Août . 2025" at bounding box center [422, 263] width 82 height 30
select select "OK"
select select "KO"
select select "0"
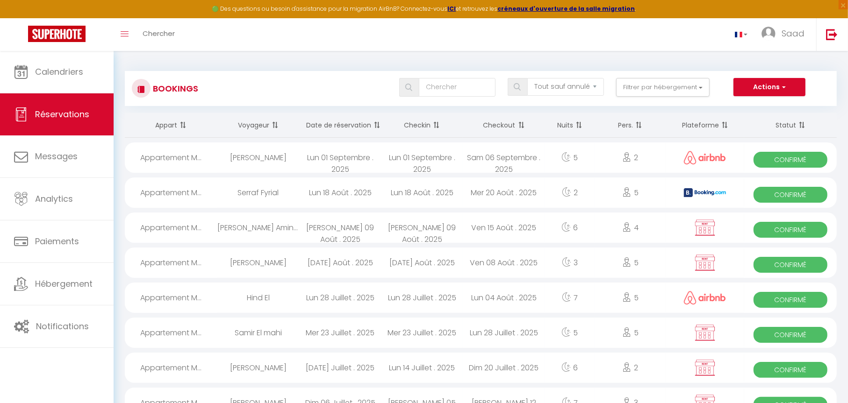
select select "1"
select select
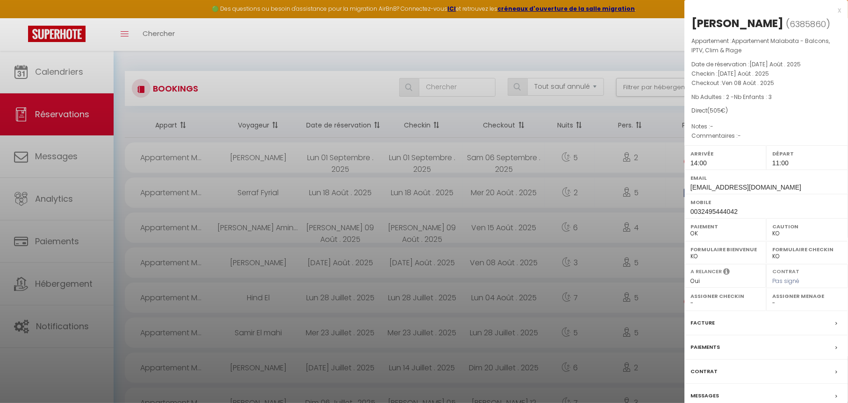
scroll to position [93, 0]
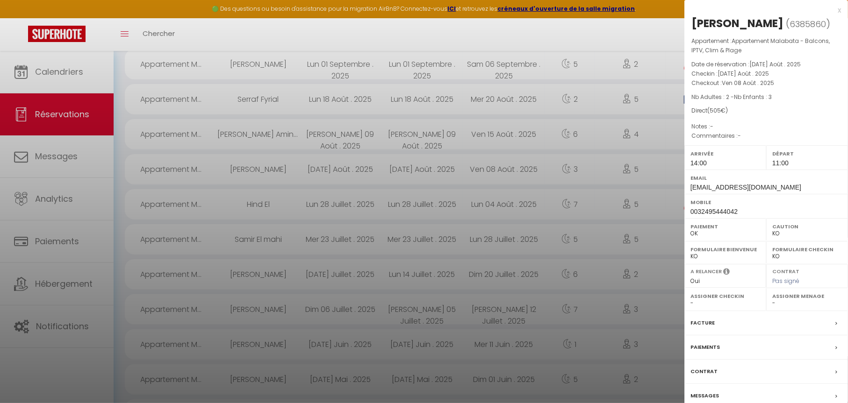
click at [734, 373] on div "Contrat" at bounding box center [766, 372] width 164 height 24
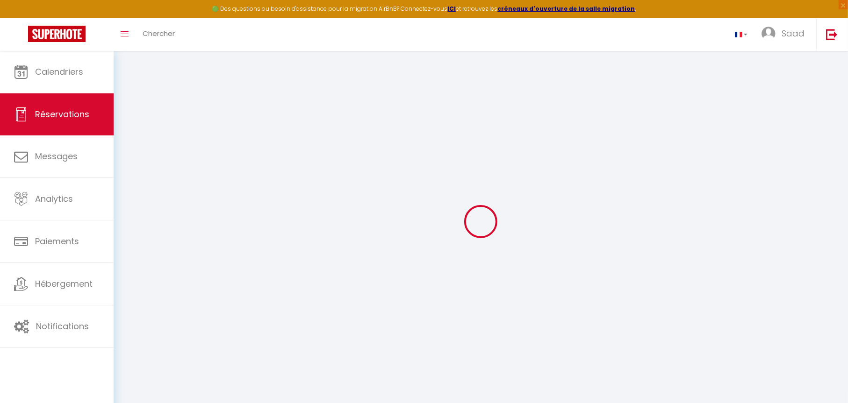
select select
checkbox input "false"
select select
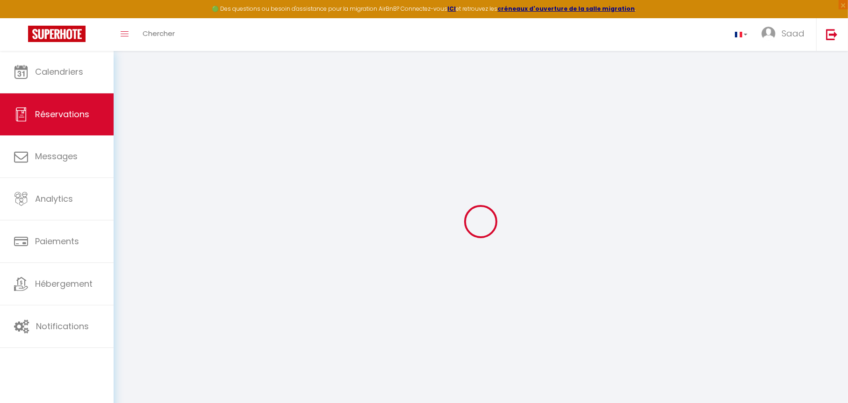
select select
checkbox input "false"
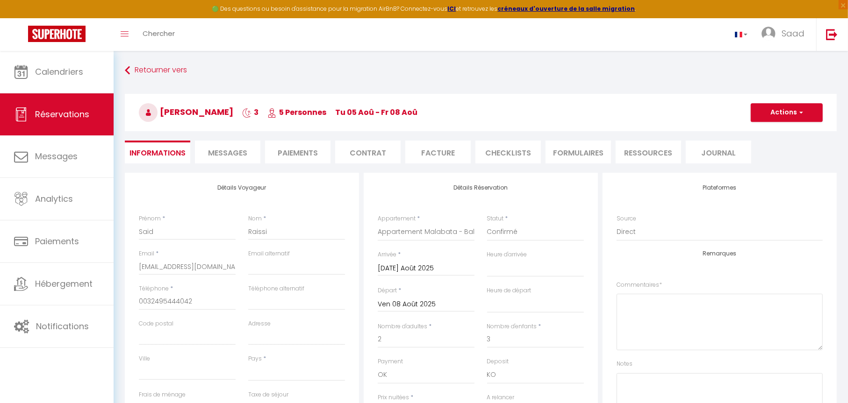
select select
checkbox input "false"
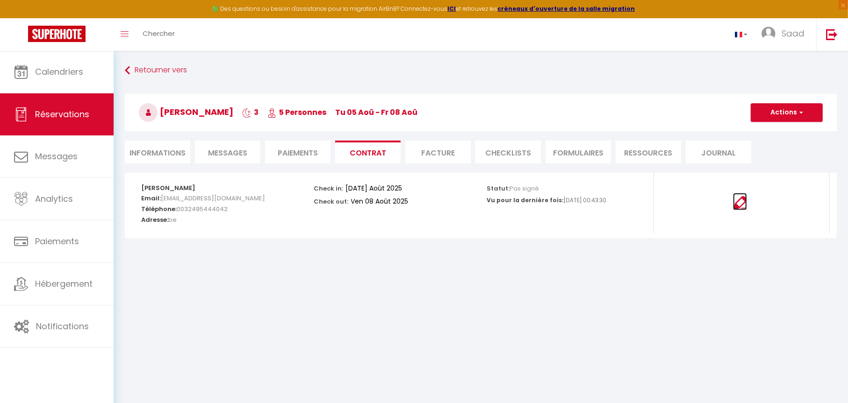
click at [740, 206] on img at bounding box center [740, 203] width 14 height 14
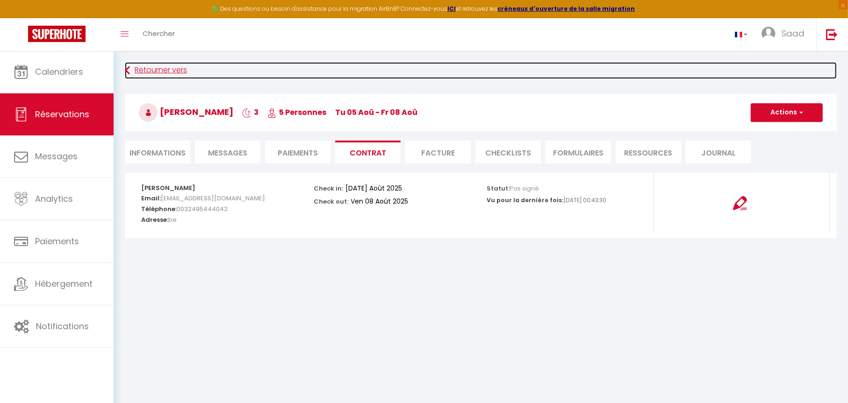
click at [143, 72] on link "Retourner vers" at bounding box center [481, 70] width 712 height 17
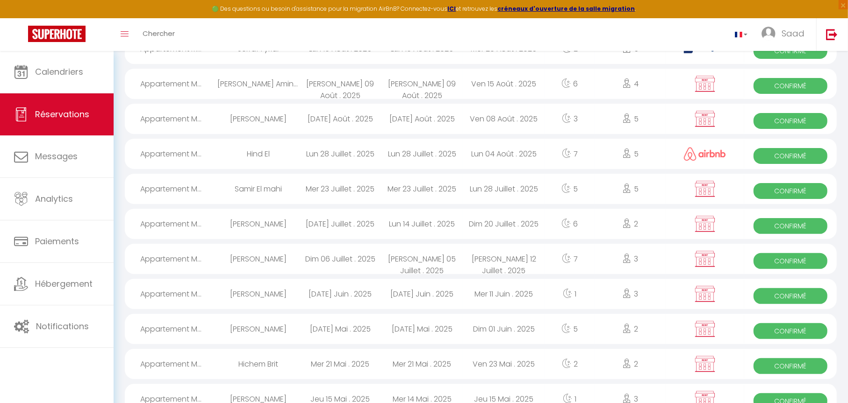
scroll to position [97, 0]
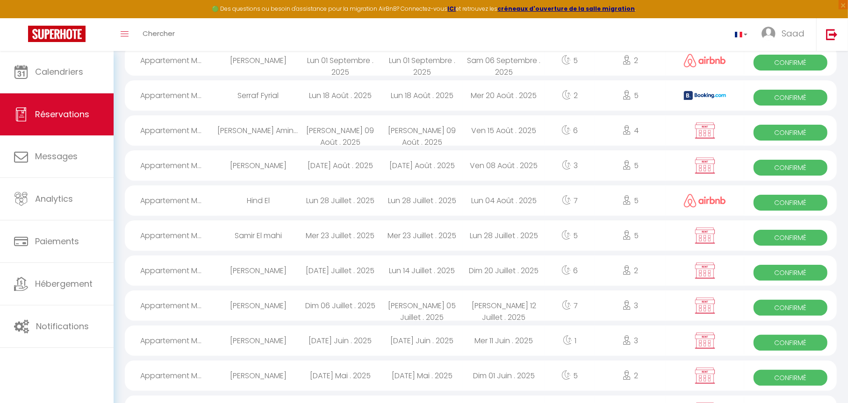
click at [801, 135] on span "Confirmé" at bounding box center [791, 133] width 74 height 16
select select "OK"
select select "KO"
select select "0"
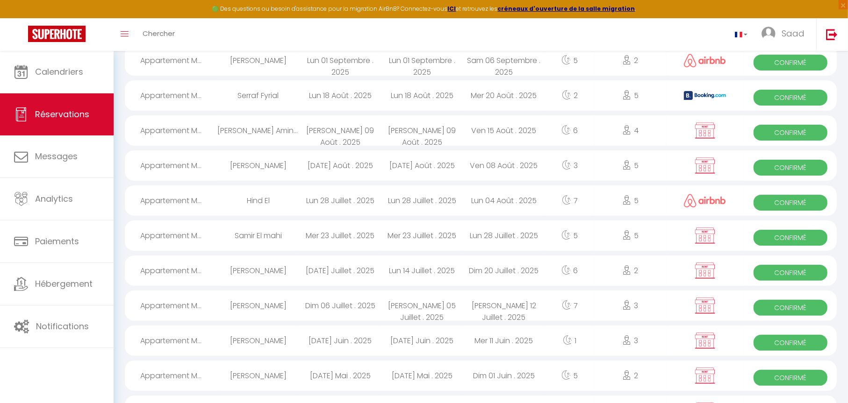
select select "1"
select select
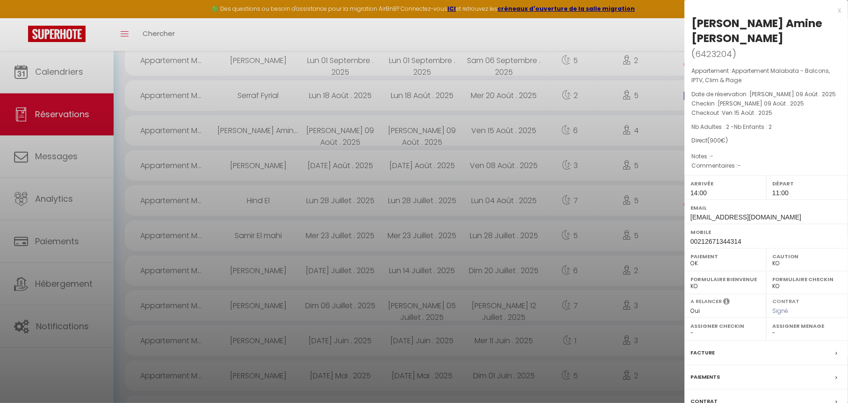
click at [802, 152] on p "Notes : -" at bounding box center [766, 156] width 150 height 9
click at [717, 390] on div "Contrat" at bounding box center [766, 402] width 164 height 24
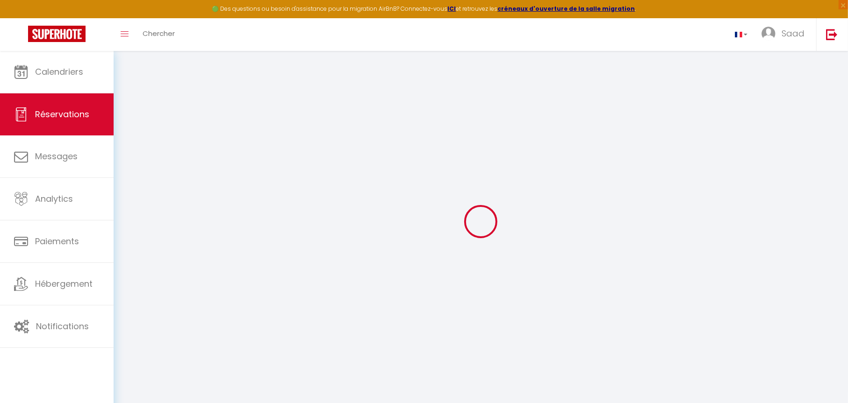
type input "Taha Amine"
type input "BOUSTANY"
type input "Tahaamine@hotmail.fr"
type input "00212671344314"
type input "18000"
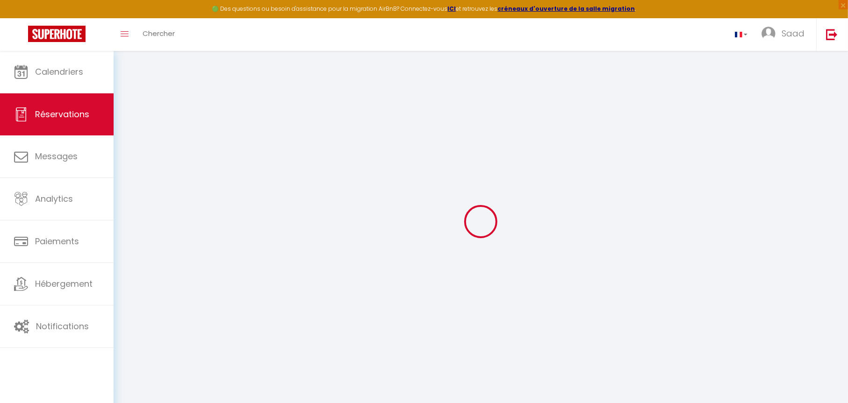
type input "18 rue Gautier casablanca"
type input "Cadablanca"
select select "MA"
type input "60"
select select "56818"
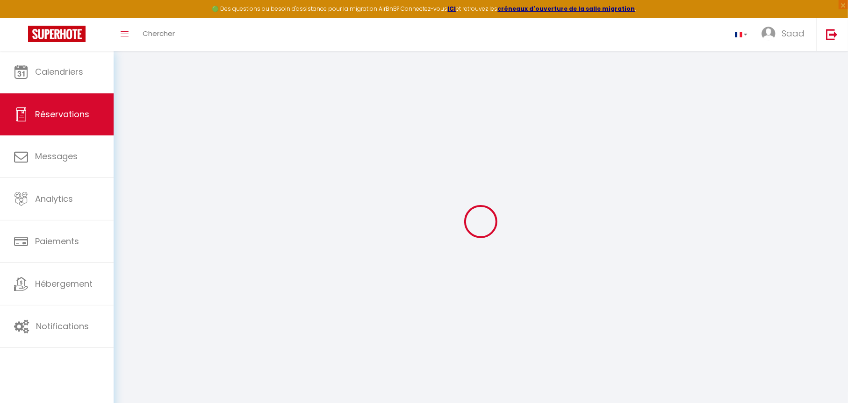
select select "1"
type input "Sam 09 Août 2025"
select select
type input "Ven 15 Août 2025"
select select
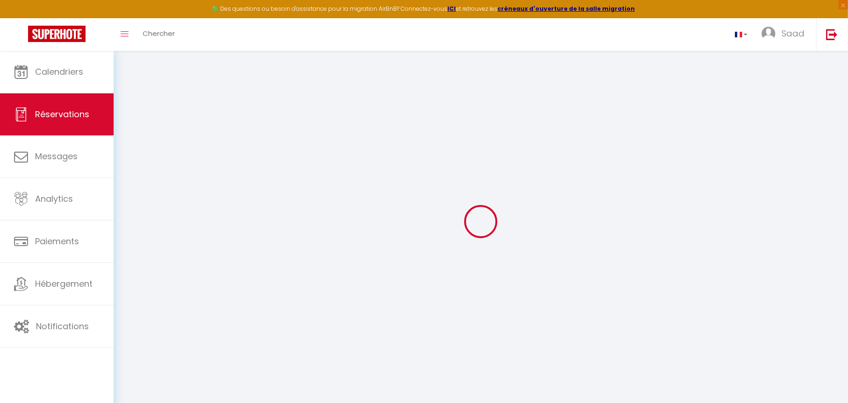
type input "2"
select select "12"
select select
type input "815"
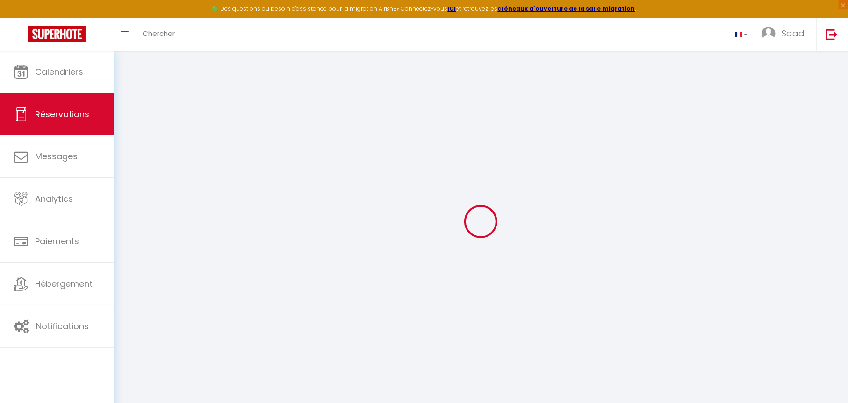
checkbox input "false"
type input "25"
type input "0"
select select
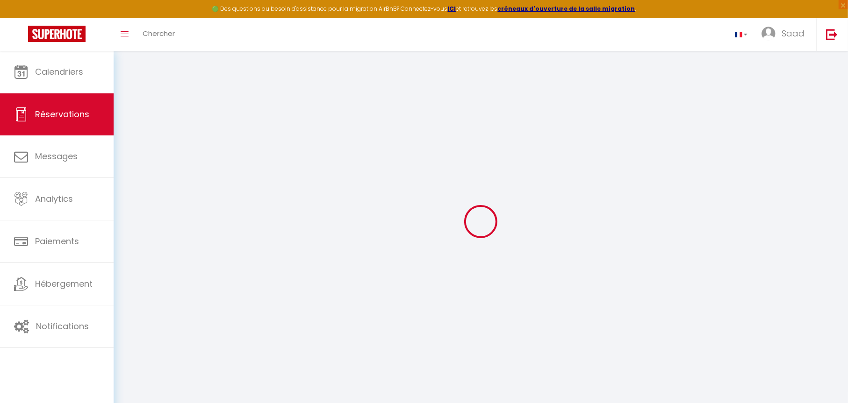
select select
select select "14"
checkbox input "false"
select select
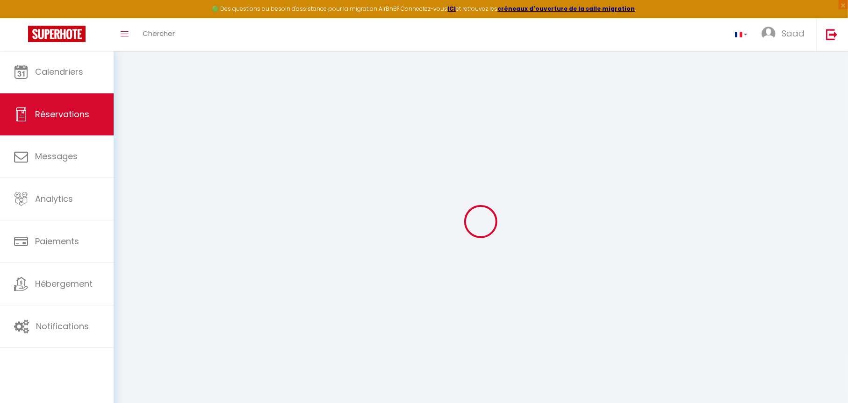
checkbox input "false"
select select
checkbox input "false"
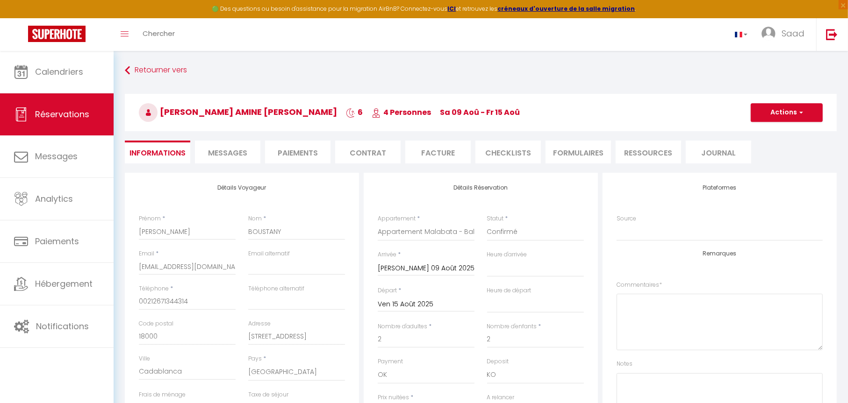
select select
checkbox input "false"
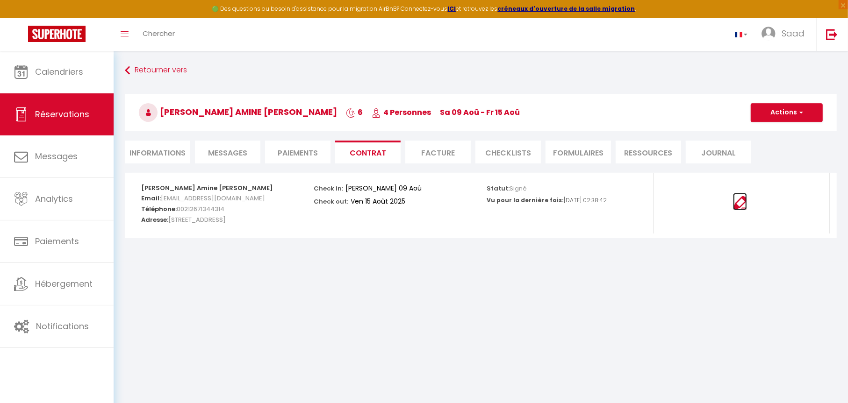
click at [737, 203] on img at bounding box center [740, 203] width 14 height 14
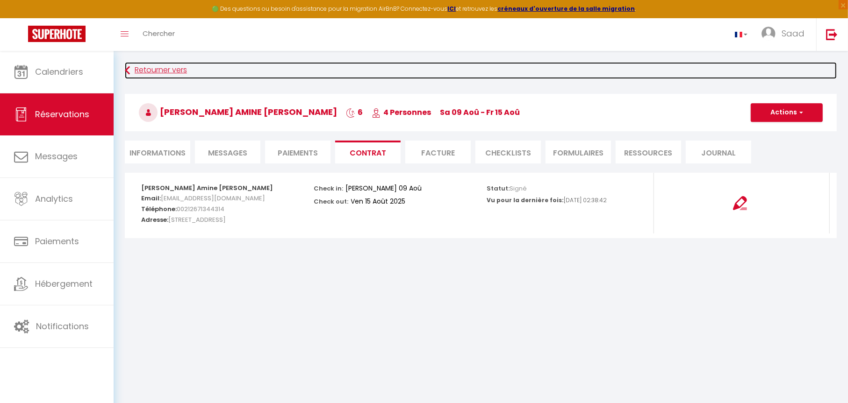
click at [142, 68] on link "Retourner vers" at bounding box center [481, 70] width 712 height 17
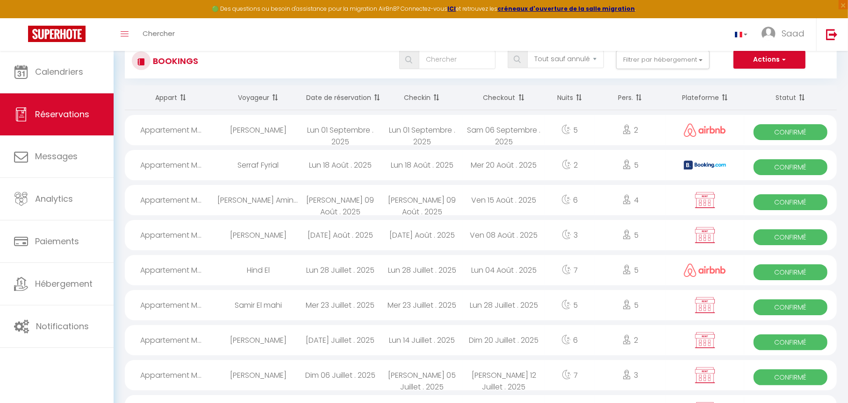
scroll to position [27, 0]
click at [516, 166] on div "Mer 20 Août . 2025" at bounding box center [504, 166] width 82 height 30
select select "OK"
select select "KO"
select select "1"
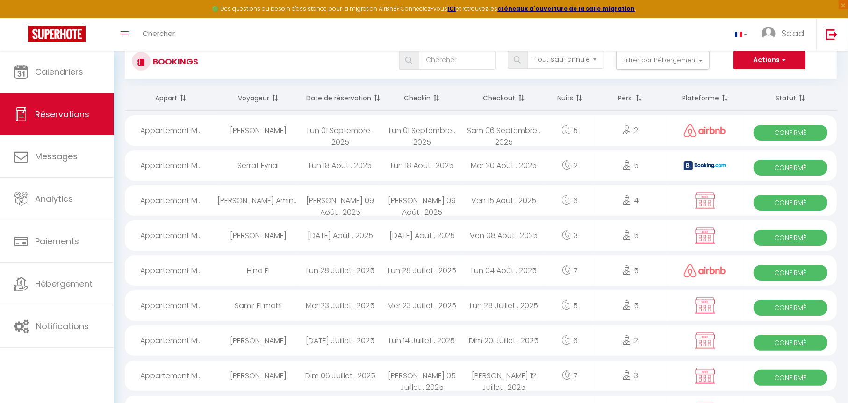
select select "0"
select select "1"
select select
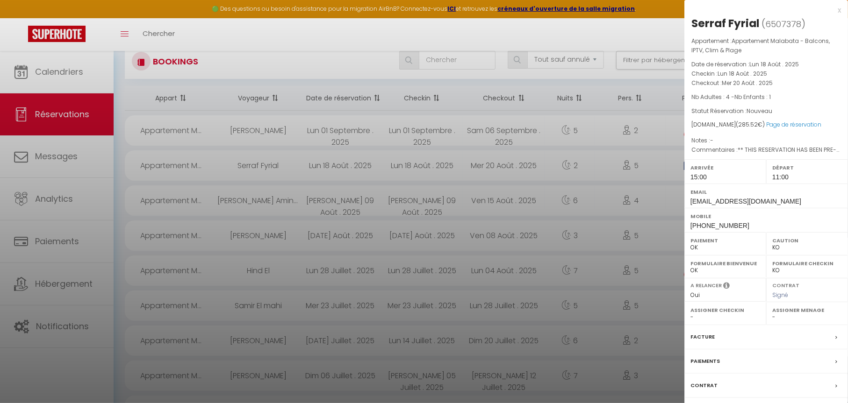
click at [727, 385] on div "Contrat" at bounding box center [766, 386] width 164 height 24
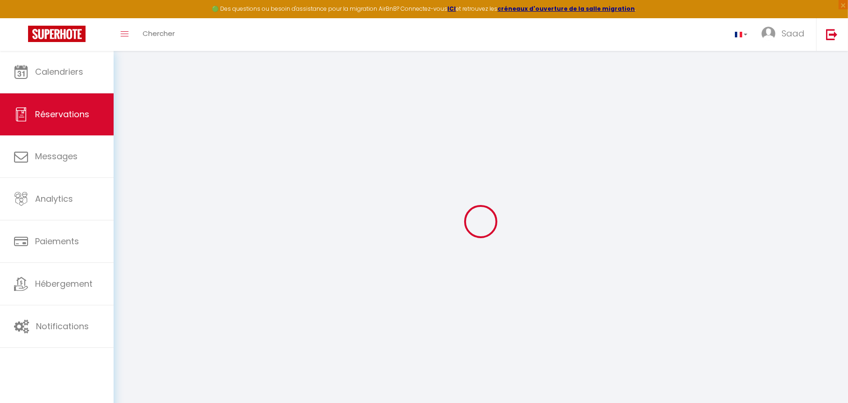
select select
checkbox input "false"
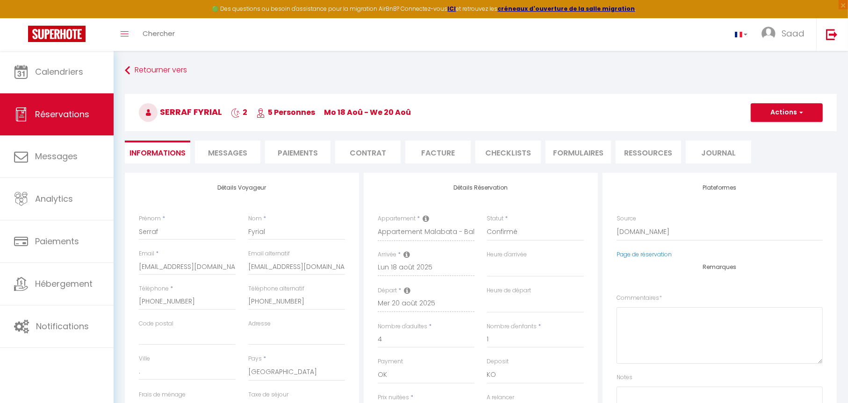
select select
checkbox input "false"
type textarea "** THIS RESERVATION HAS BEEN PRE-PAID ** BOOKING NOTE : Payment charge is EUR 5…"
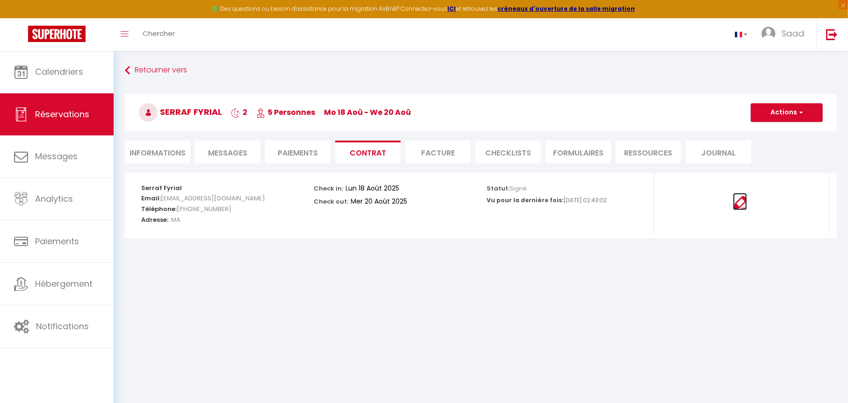
click at [745, 200] on img at bounding box center [740, 203] width 14 height 14
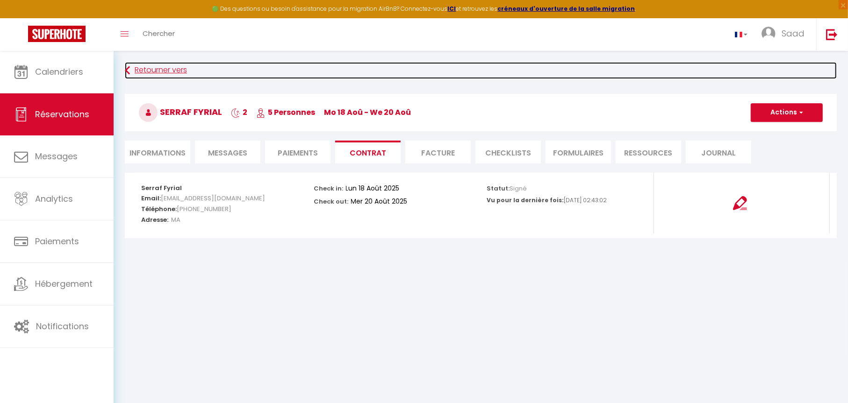
click at [179, 72] on link "Retourner vers" at bounding box center [481, 70] width 712 height 17
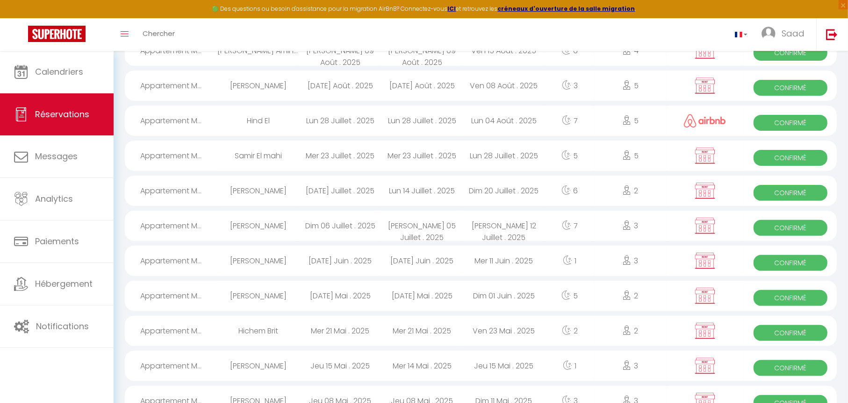
scroll to position [177, 0]
click at [673, 294] on div at bounding box center [705, 296] width 79 height 30
select select "OK"
select select "KO"
select select "0"
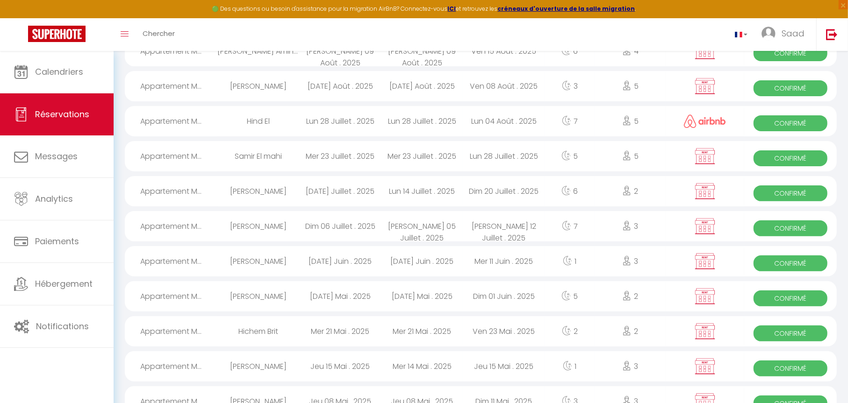
select select "0"
select select "1"
select select
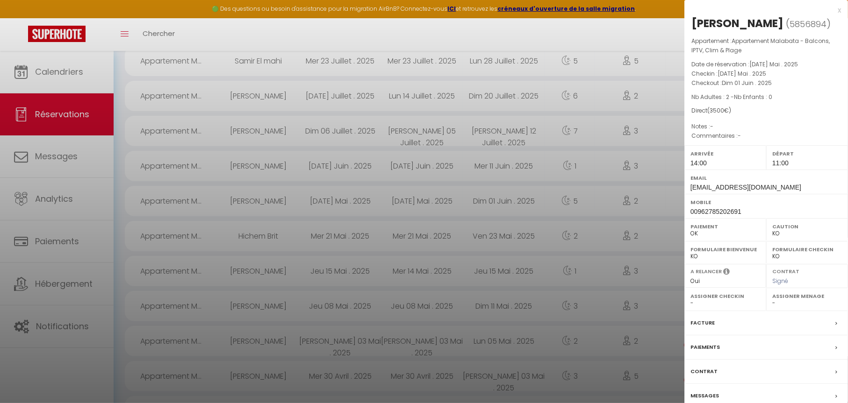
scroll to position [280, 0]
click at [711, 373] on label "Contrat" at bounding box center [703, 372] width 27 height 10
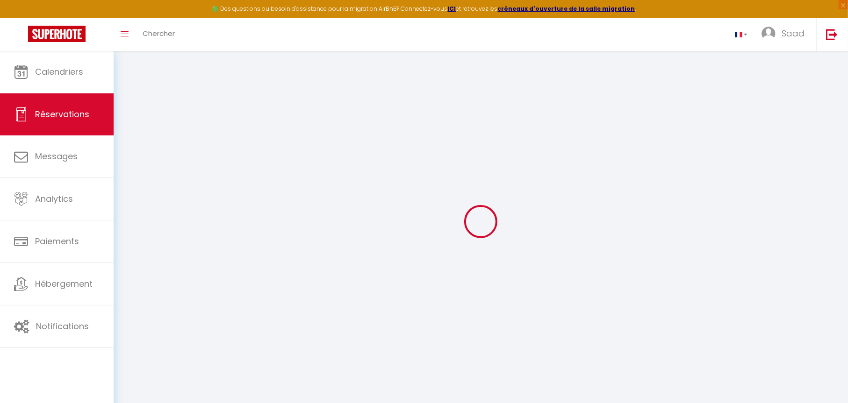
select select
checkbox input "false"
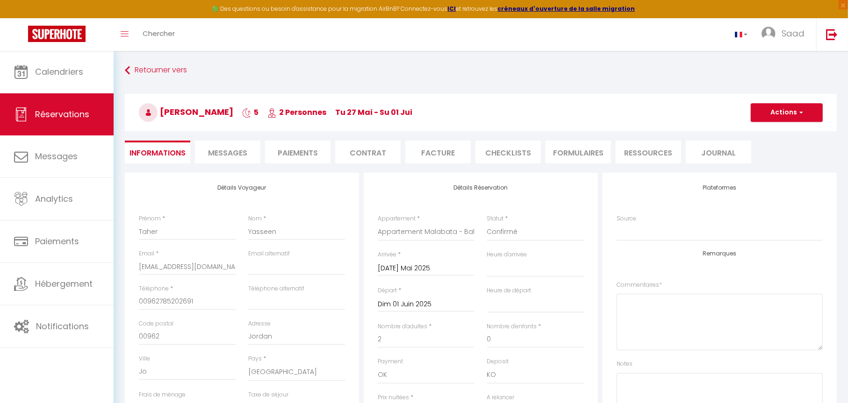
select select
checkbox input "false"
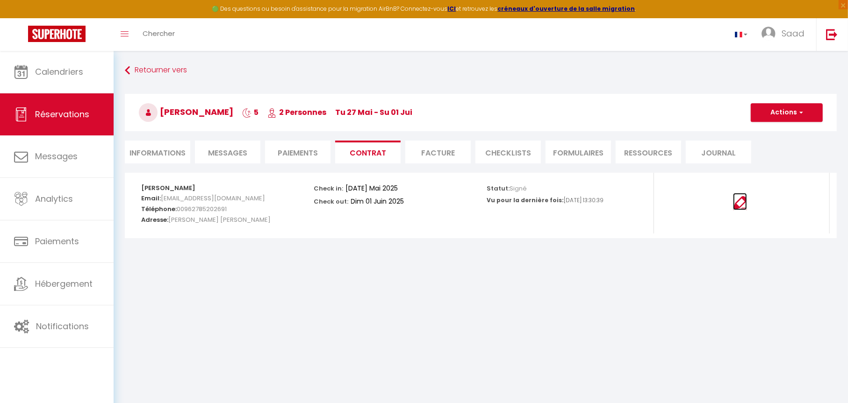
click at [741, 203] on img at bounding box center [740, 203] width 14 height 14
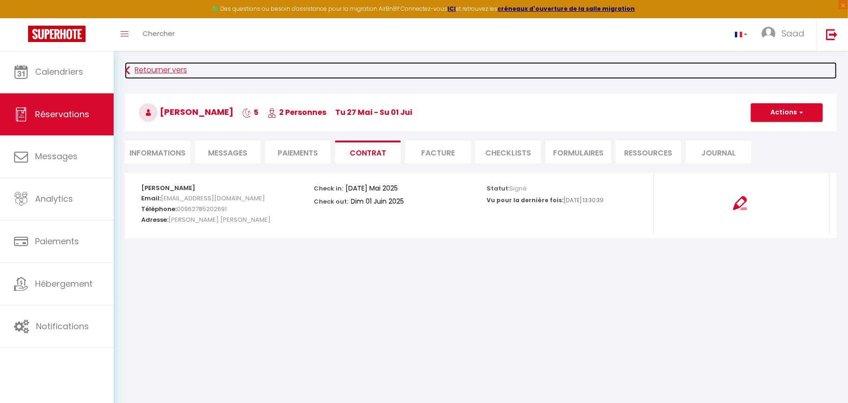
click at [167, 74] on link "Retourner vers" at bounding box center [481, 70] width 712 height 17
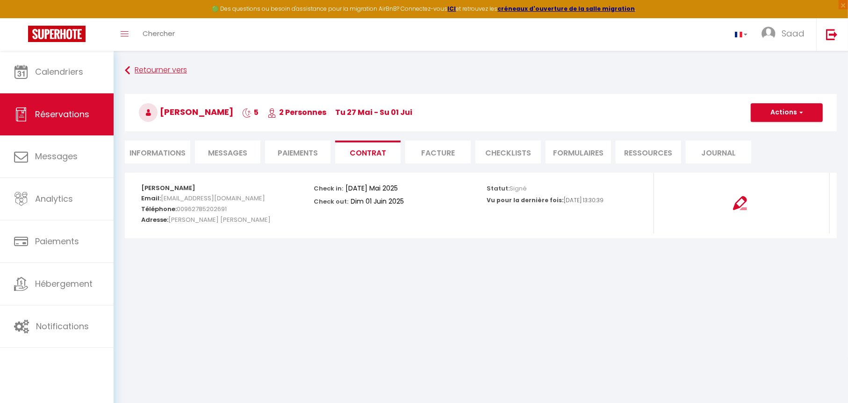
scroll to position [181, 0]
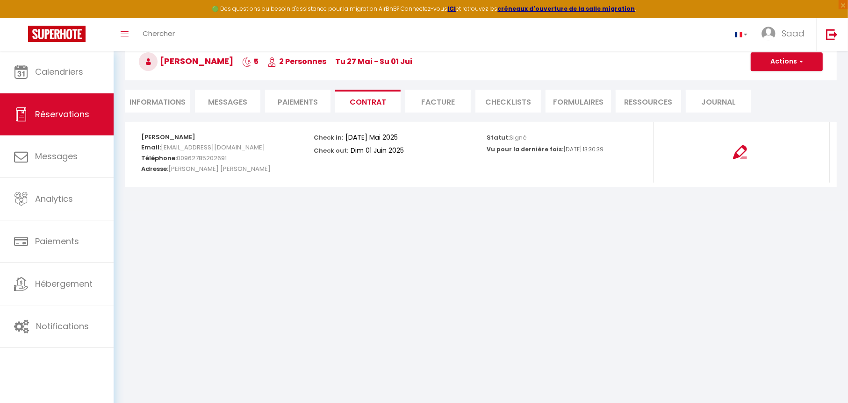
select select "not_cancelled"
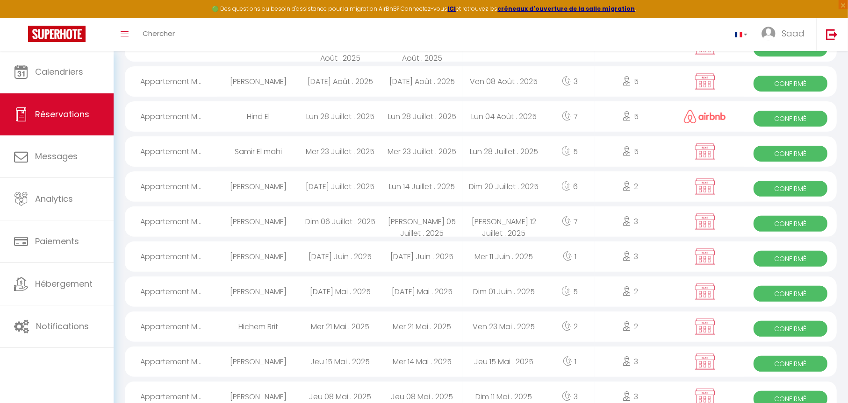
scroll to position [232, 0]
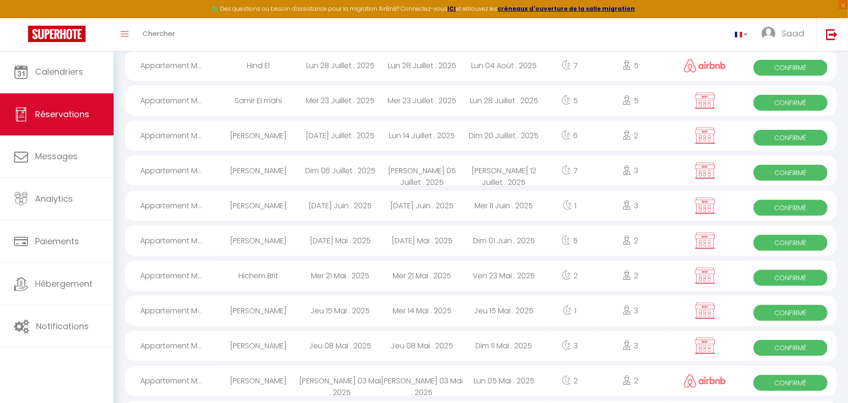
click at [253, 203] on div "Younis Al hoashla" at bounding box center [258, 206] width 82 height 30
select select "OK"
select select "KO"
select select "0"
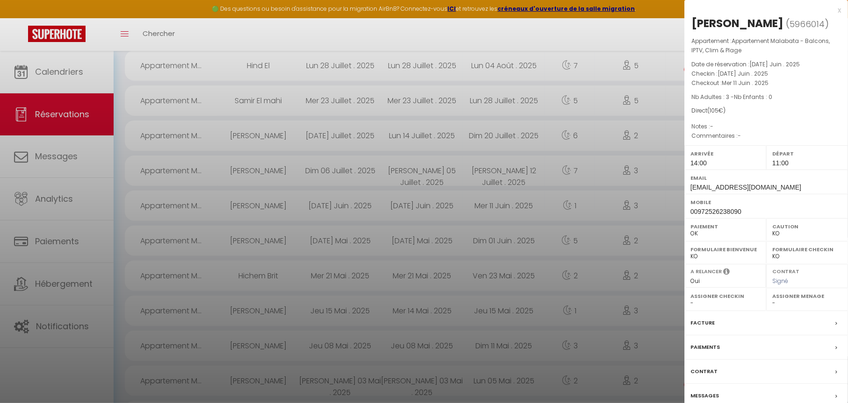
click at [712, 373] on label "Contrat" at bounding box center [703, 372] width 27 height 10
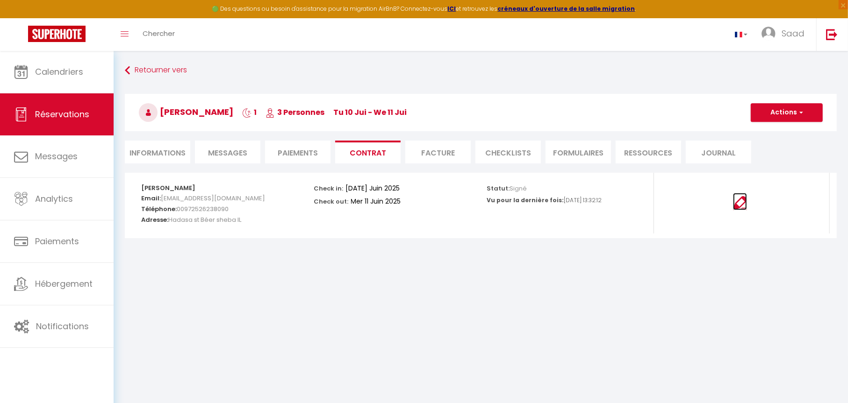
click at [736, 204] on img at bounding box center [740, 203] width 14 height 14
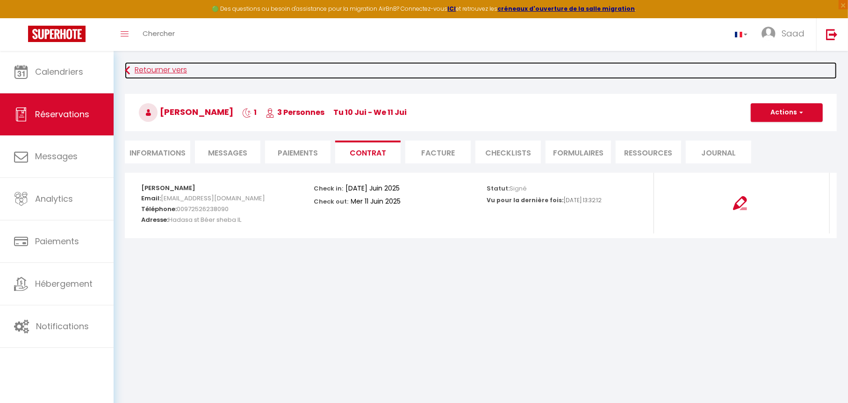
click at [157, 72] on link "Retourner vers" at bounding box center [481, 70] width 712 height 17
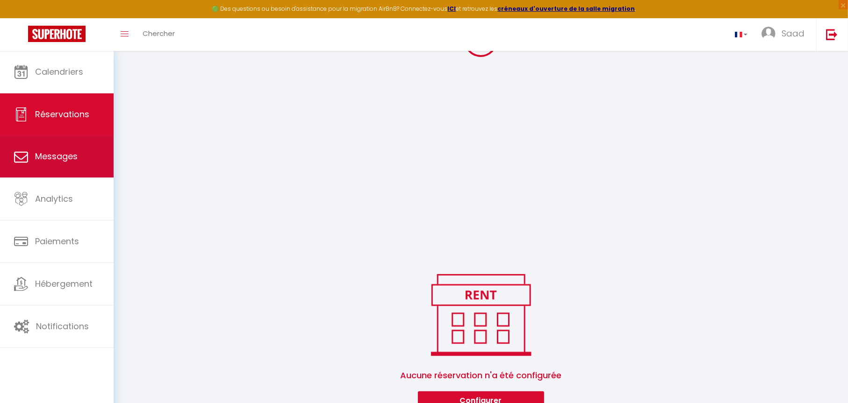
scroll to position [232, 0]
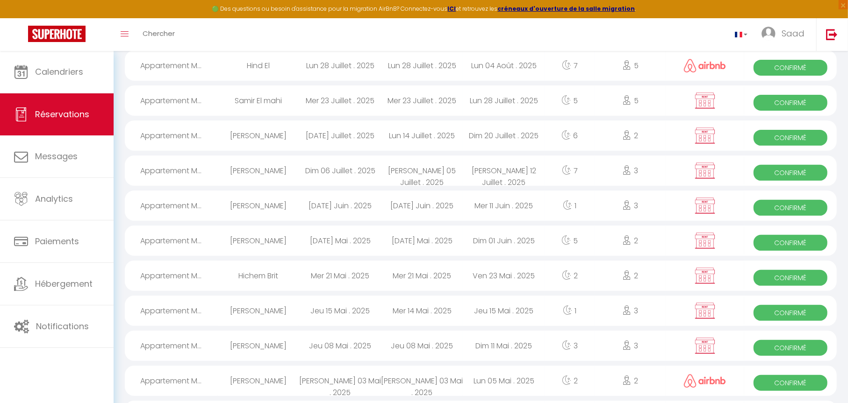
click at [402, 165] on div "Sam 05 Juillet . 2025" at bounding box center [422, 171] width 82 height 30
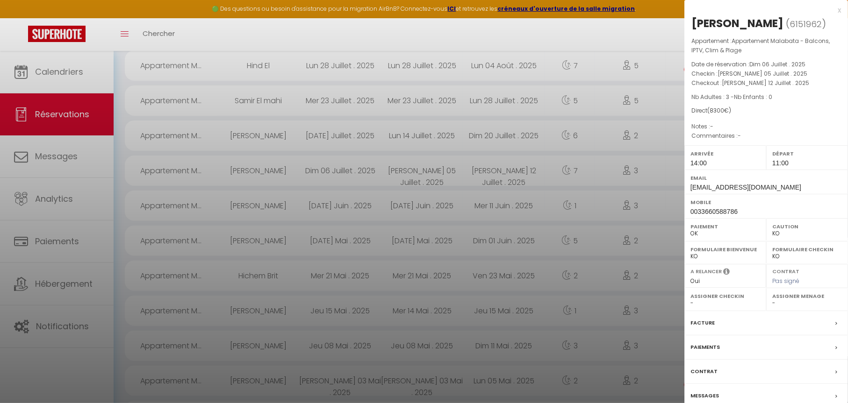
scroll to position [420, 0]
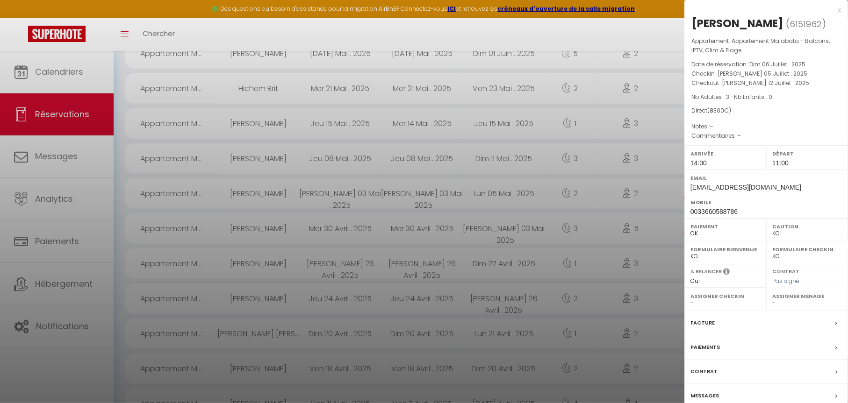
click at [749, 369] on div "Contrat" at bounding box center [766, 372] width 164 height 24
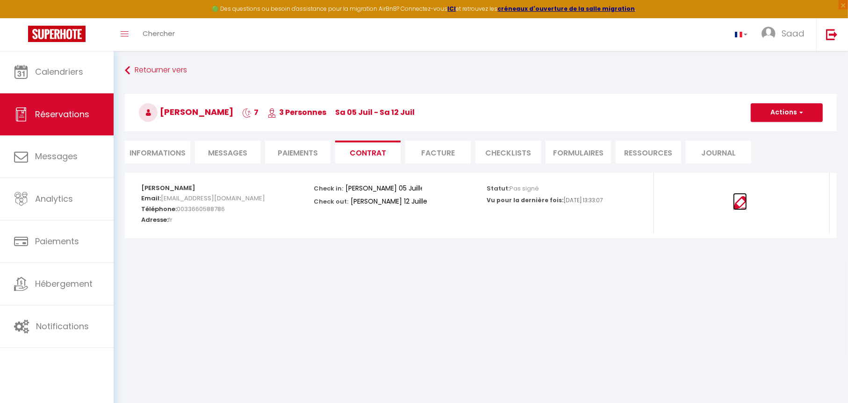
click at [739, 199] on img at bounding box center [740, 203] width 14 height 14
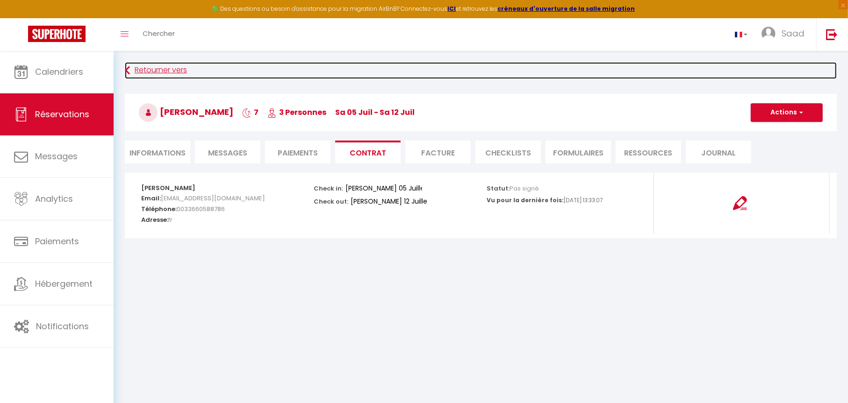
click at [165, 71] on link "Retourner vers" at bounding box center [481, 70] width 712 height 17
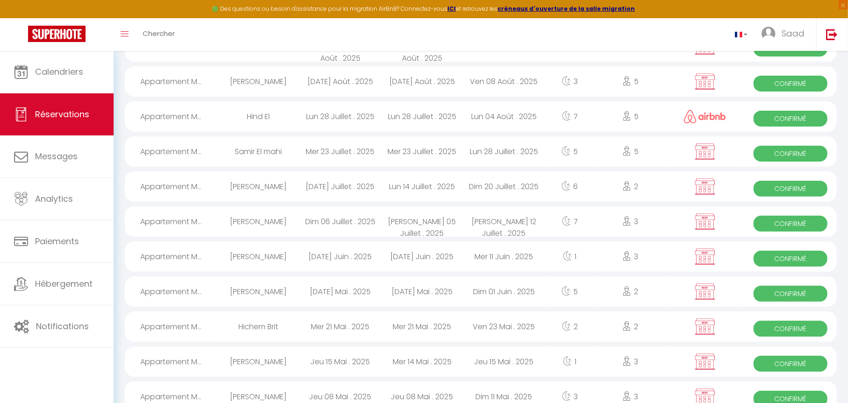
scroll to position [232, 0]
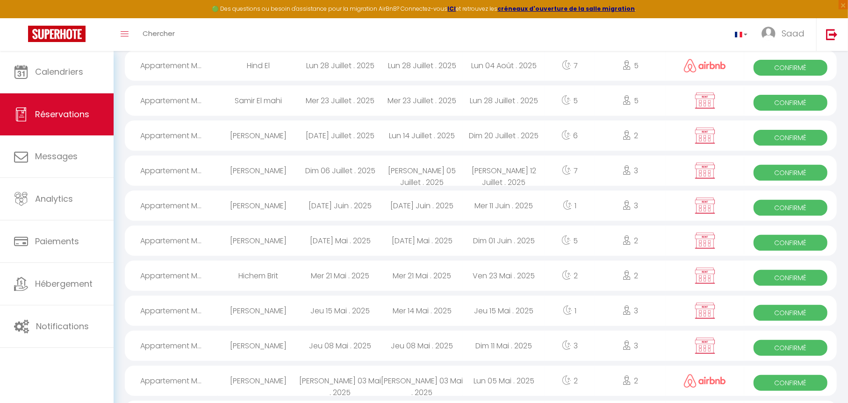
click at [777, 104] on span "Confirmé" at bounding box center [791, 103] width 74 height 16
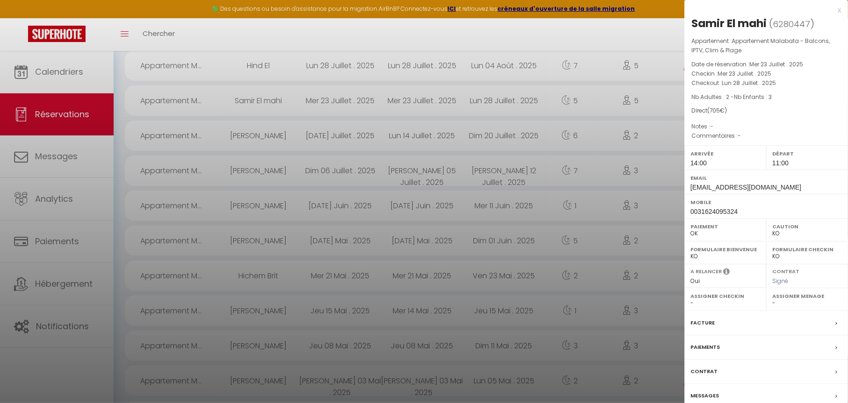
click at [761, 374] on div "Contrat" at bounding box center [766, 372] width 164 height 24
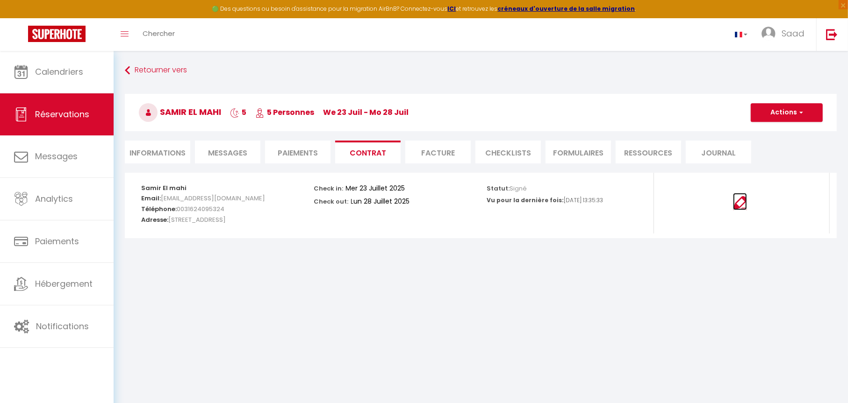
click at [743, 200] on img at bounding box center [740, 203] width 14 height 14
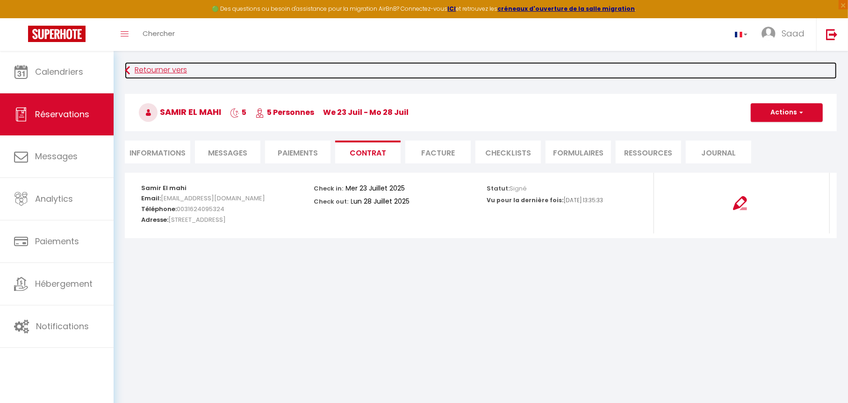
click at [153, 73] on link "Retourner vers" at bounding box center [481, 70] width 712 height 17
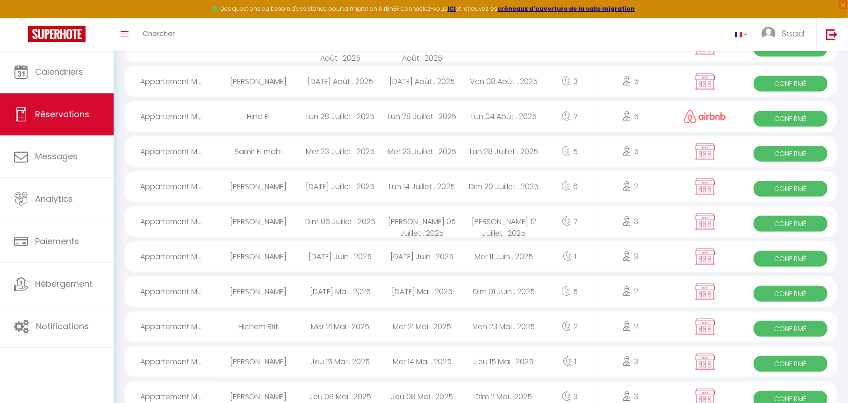
scroll to position [232, 0]
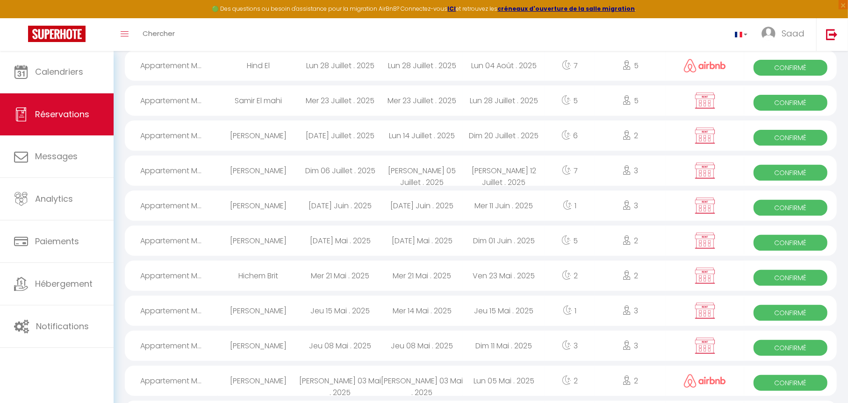
click at [810, 131] on span "Confirmé" at bounding box center [791, 138] width 74 height 16
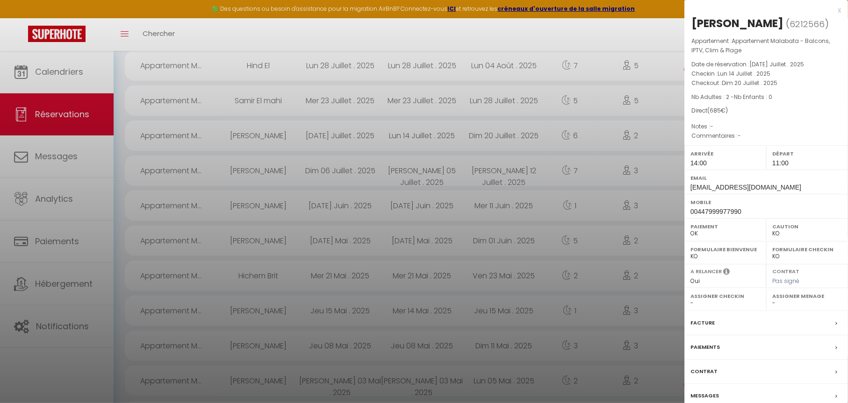
click at [711, 370] on label "Contrat" at bounding box center [703, 372] width 27 height 10
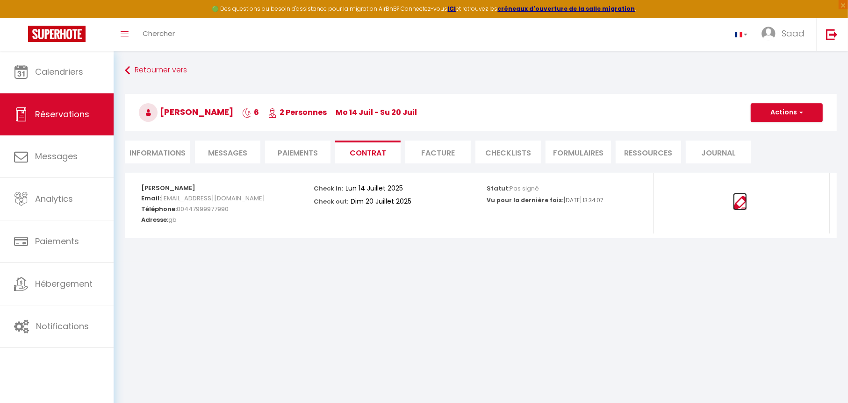
click at [739, 205] on img at bounding box center [740, 203] width 14 height 14
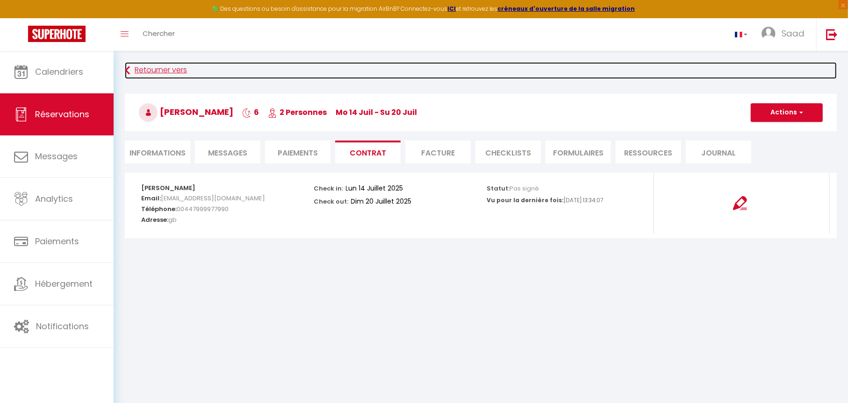
click at [137, 73] on link "Retourner vers" at bounding box center [481, 70] width 712 height 17
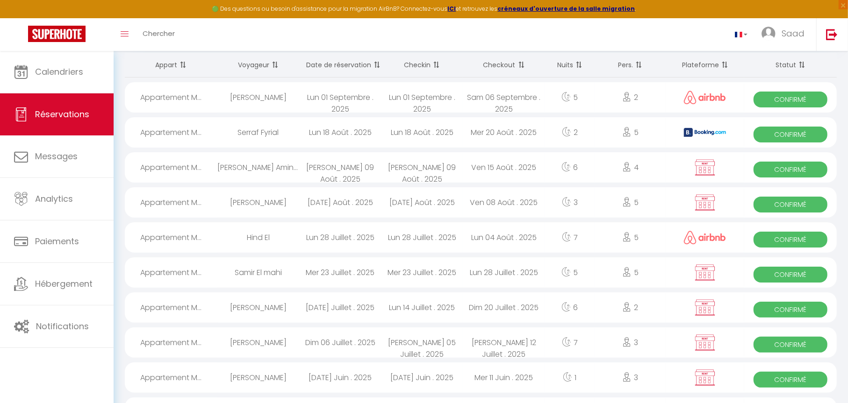
scroll to position [43, 0]
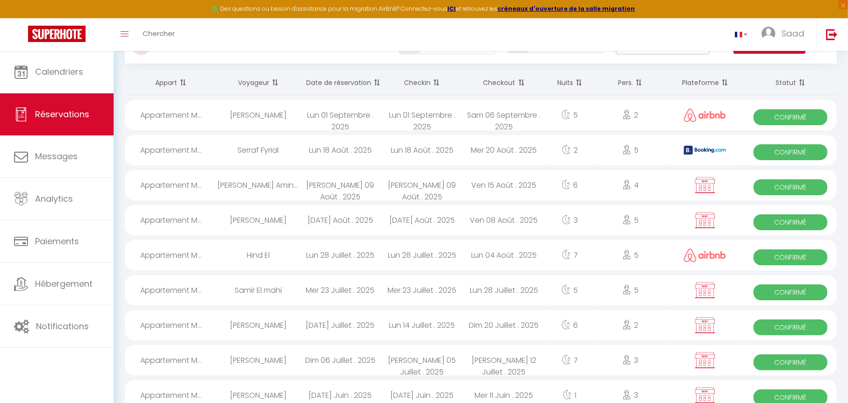
click at [542, 154] on div "Mer 20 Août . 2025" at bounding box center [504, 150] width 82 height 30
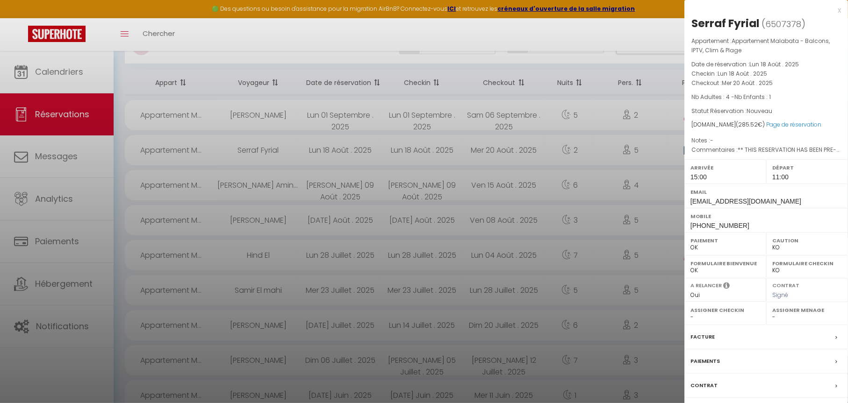
click at [708, 387] on label "Contrat" at bounding box center [703, 386] width 27 height 10
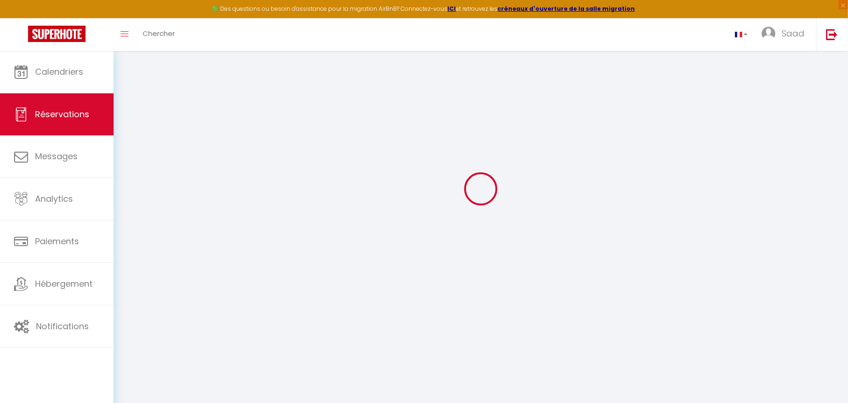
scroll to position [50, 0]
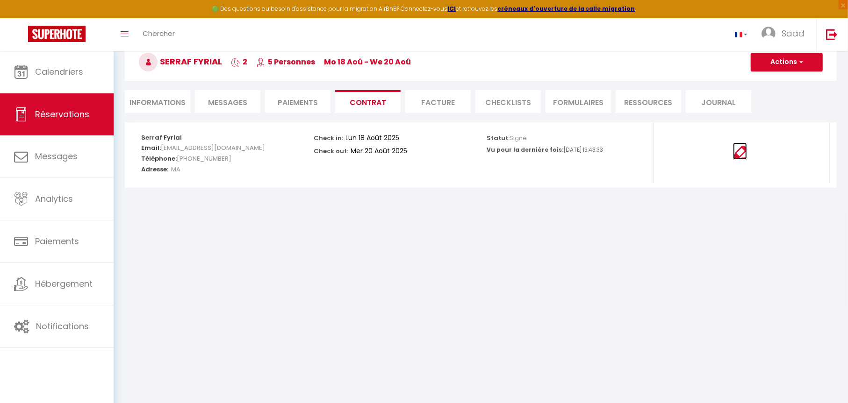
click at [741, 151] on img at bounding box center [740, 153] width 14 height 14
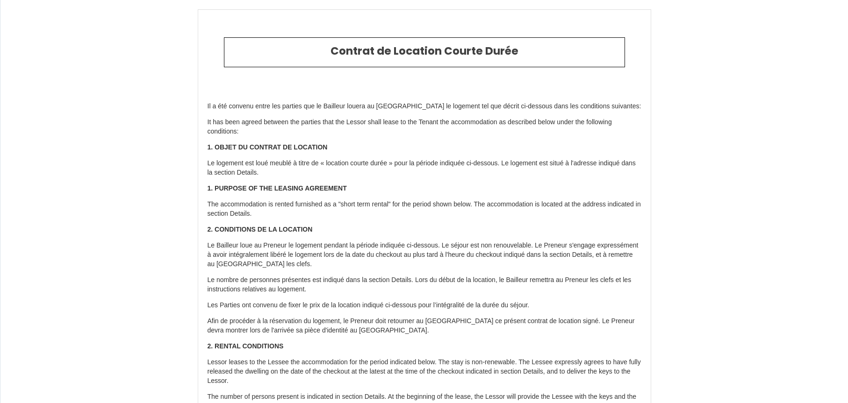
select select "CH"
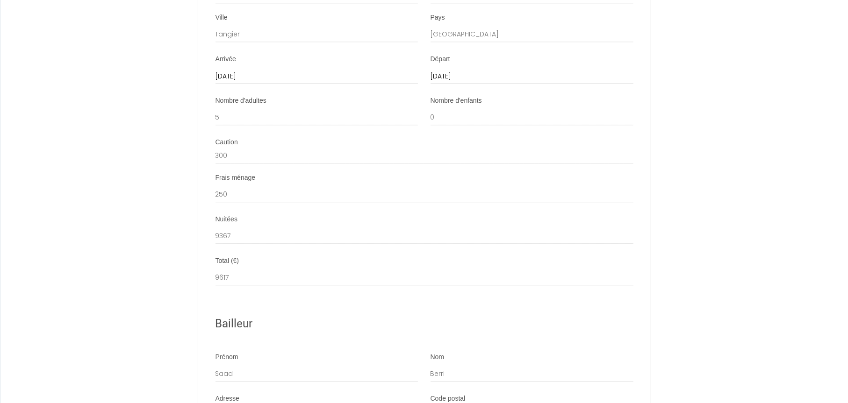
scroll to position [2057, 0]
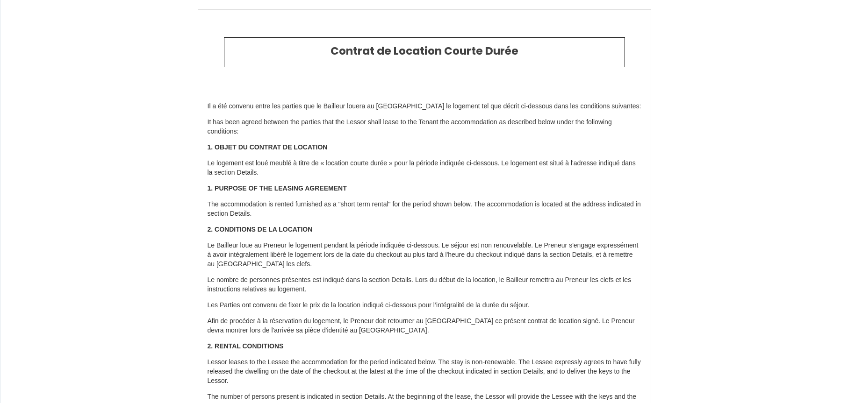
select select
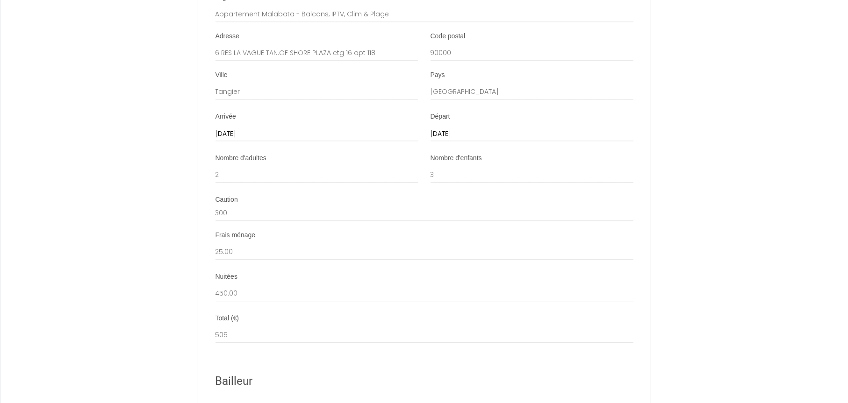
scroll to position [2010, 0]
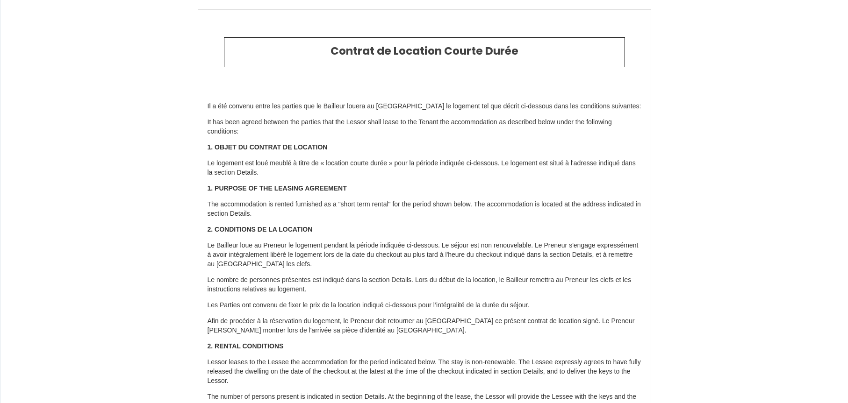
select select "MA"
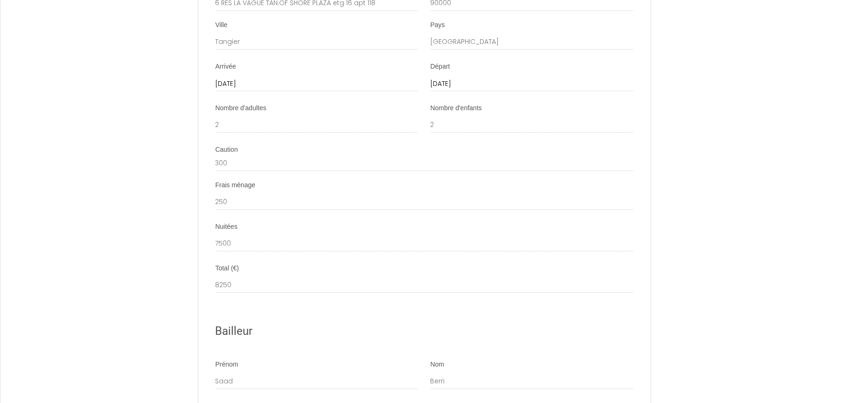
scroll to position [1993, 0]
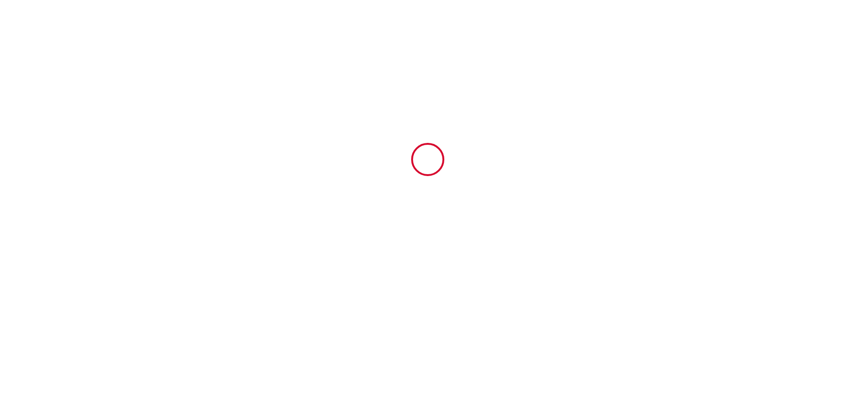
type input "6507378"
type input "Appartement Malabata - Balcons, IPTV, Clim & Plage"
type input "6 RES LA VAGUE TAN.OF SHORE PLAZA etg 16 apt 118"
type input "90000"
type input "Tangier"
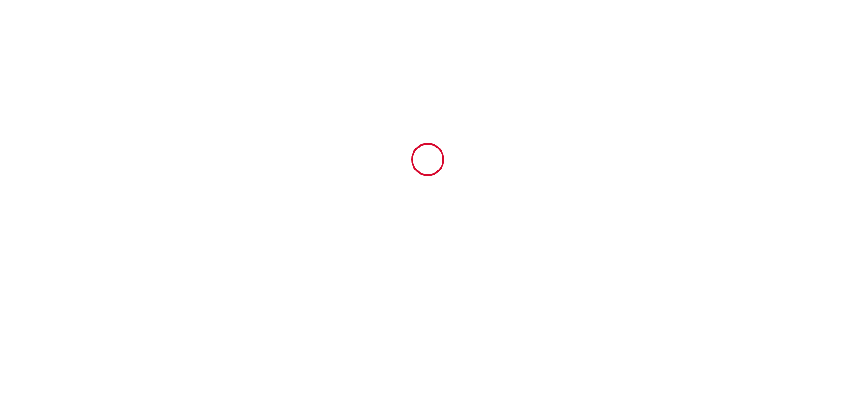
type input "[GEOGRAPHIC_DATA]"
type input "18 Mon August 2025"
type input "20 Wed August 2025"
type input "4"
type input "1"
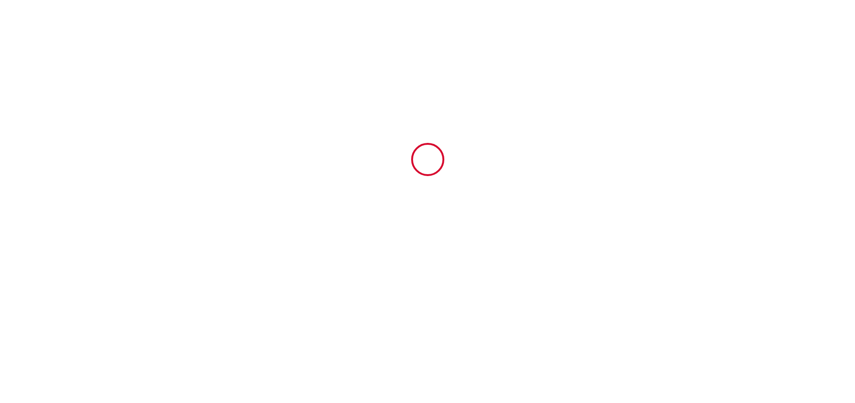
type input "300"
type input "285.52"
type input "Saad"
type input "Berri"
type input "6 RES LA VAGUE TAN.OF SHORE PLAZA etg 16 apt 118"
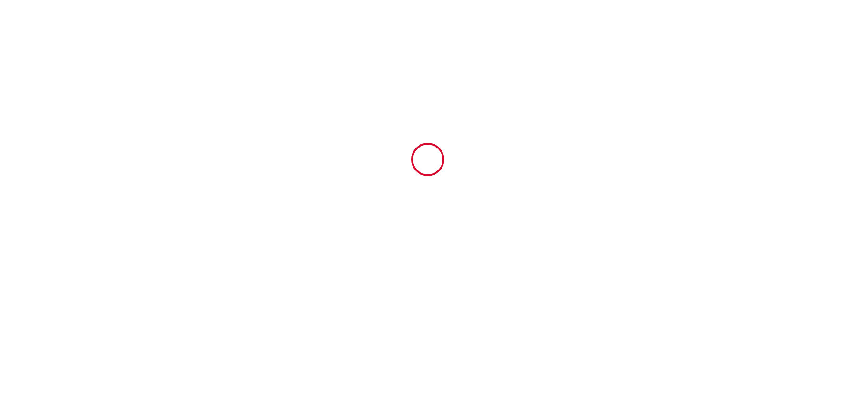
type input "90000"
type input "TANGER"
type input "[GEOGRAPHIC_DATA]"
type input "[EMAIL_ADDRESS][DOMAIN_NAME]"
type input "Serraf"
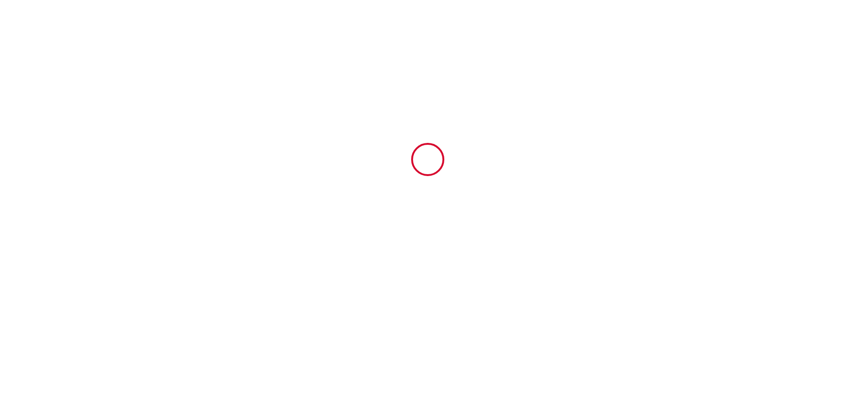
type input "Fyrial"
type input "."
type input "sfyria.554327@guest.booking.com"
type input "+212 659-512898"
select select "MA"
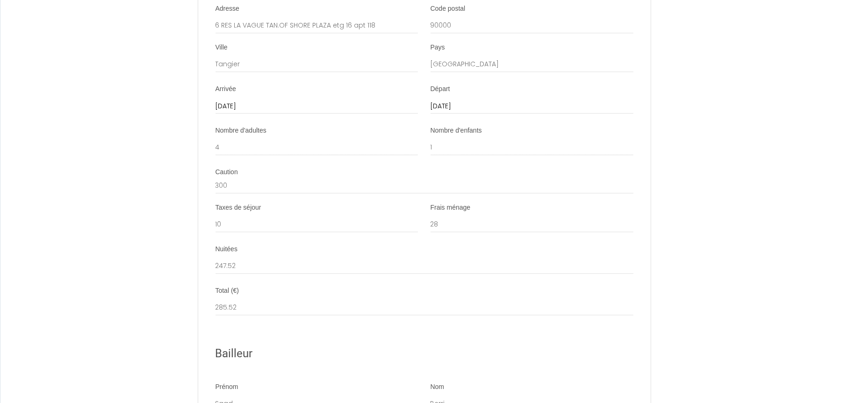
scroll to position [1989, 0]
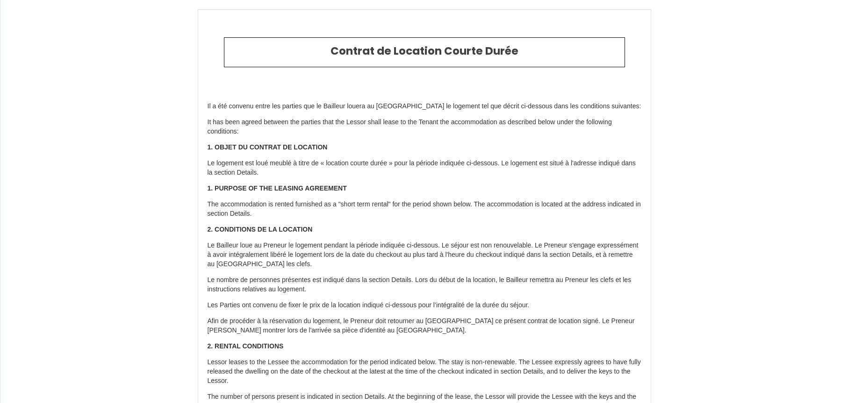
select select "[PERSON_NAME]"
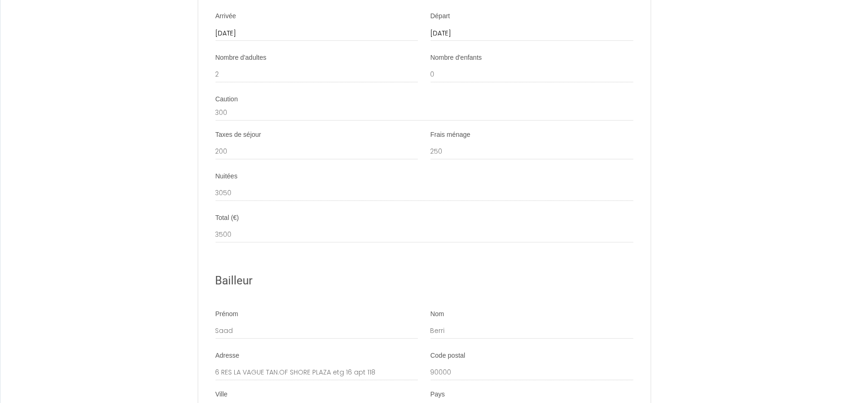
scroll to position [2055, 0]
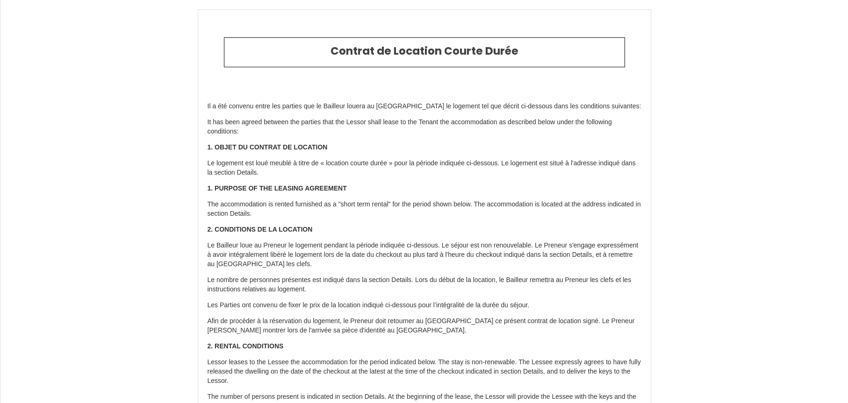
select select "IL"
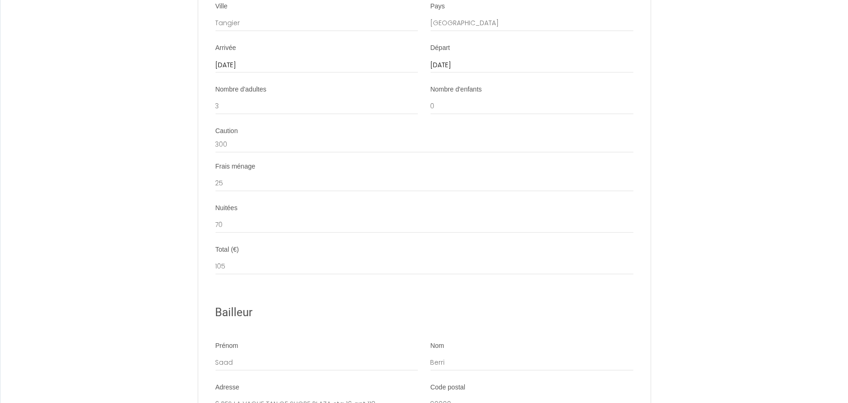
scroll to position [2004, 0]
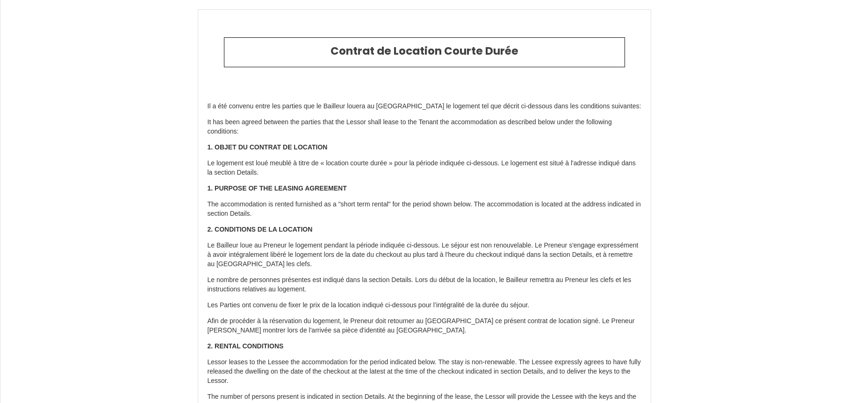
select select
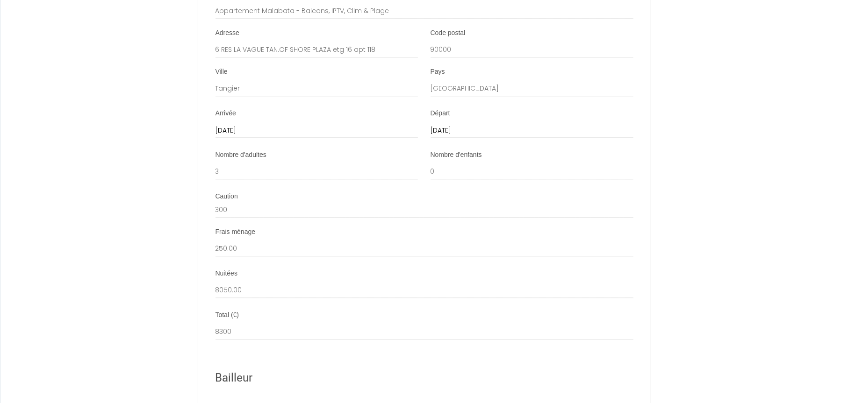
scroll to position [1959, 0]
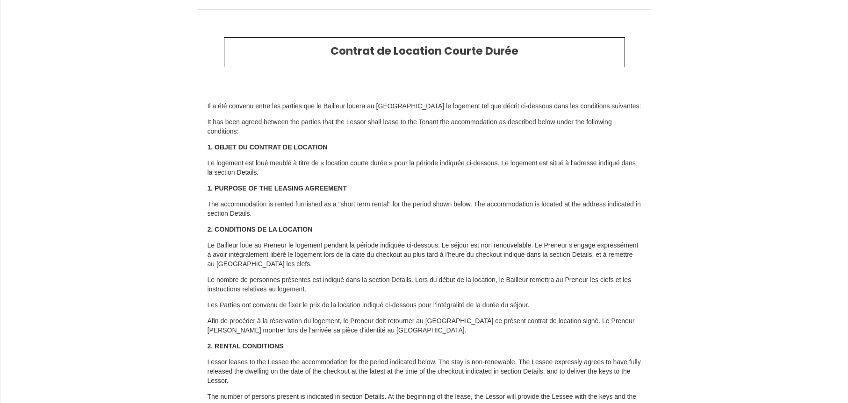
select select "NL"
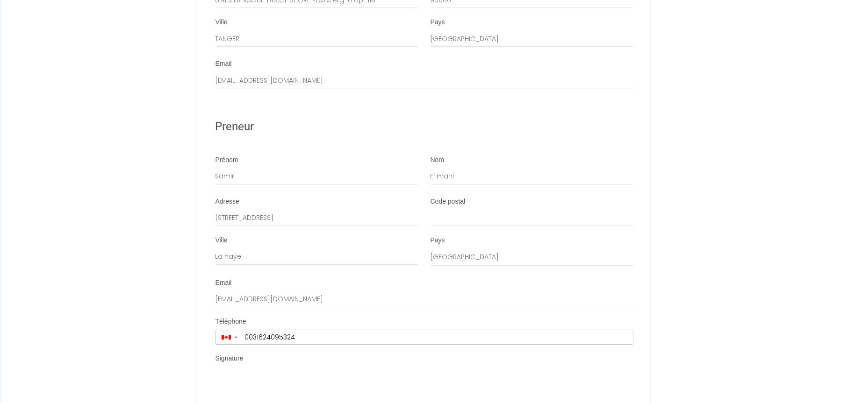
scroll to position [2431, 0]
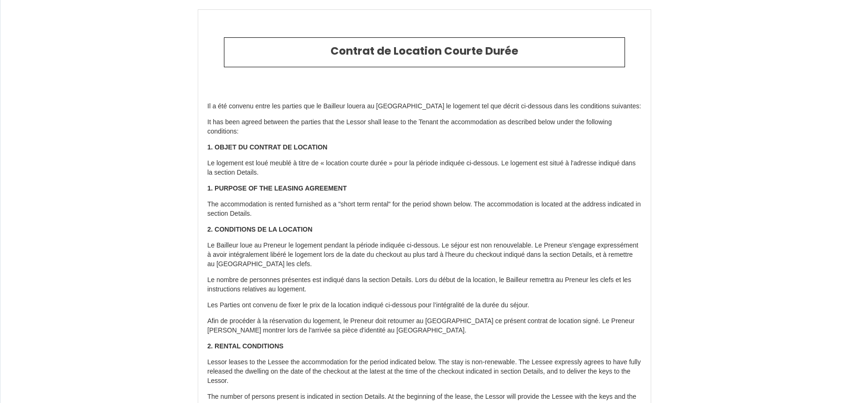
select select
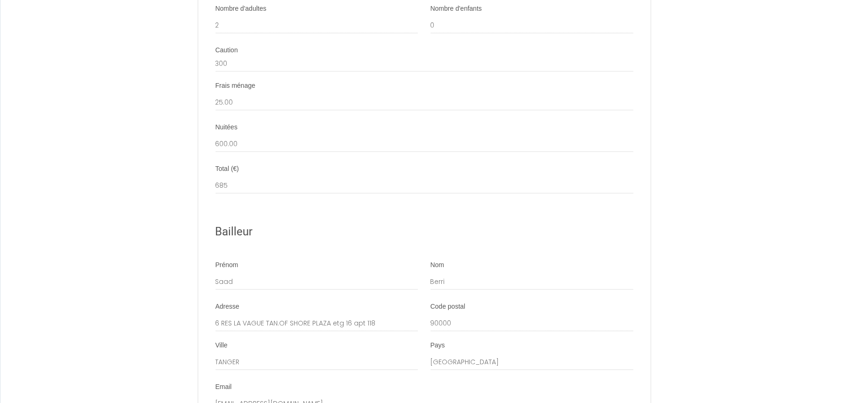
scroll to position [2104, 0]
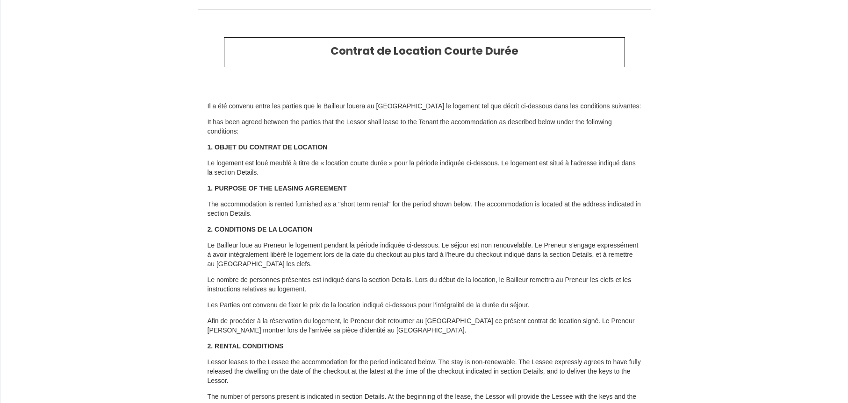
select select "MA"
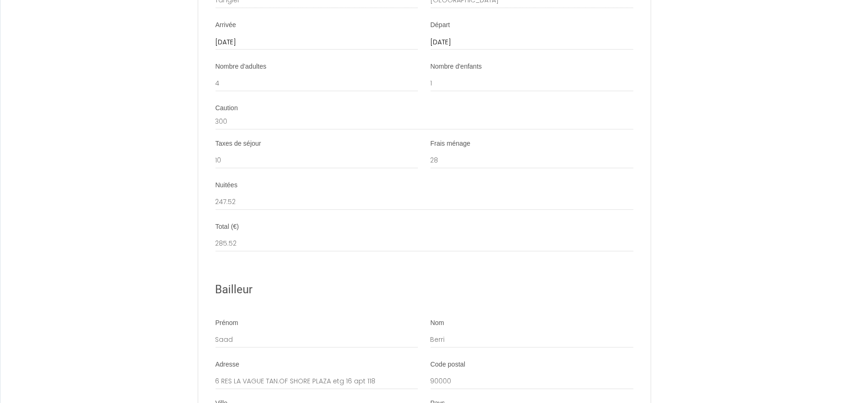
scroll to position [2046, 0]
